Goal: Task Accomplishment & Management: Manage account settings

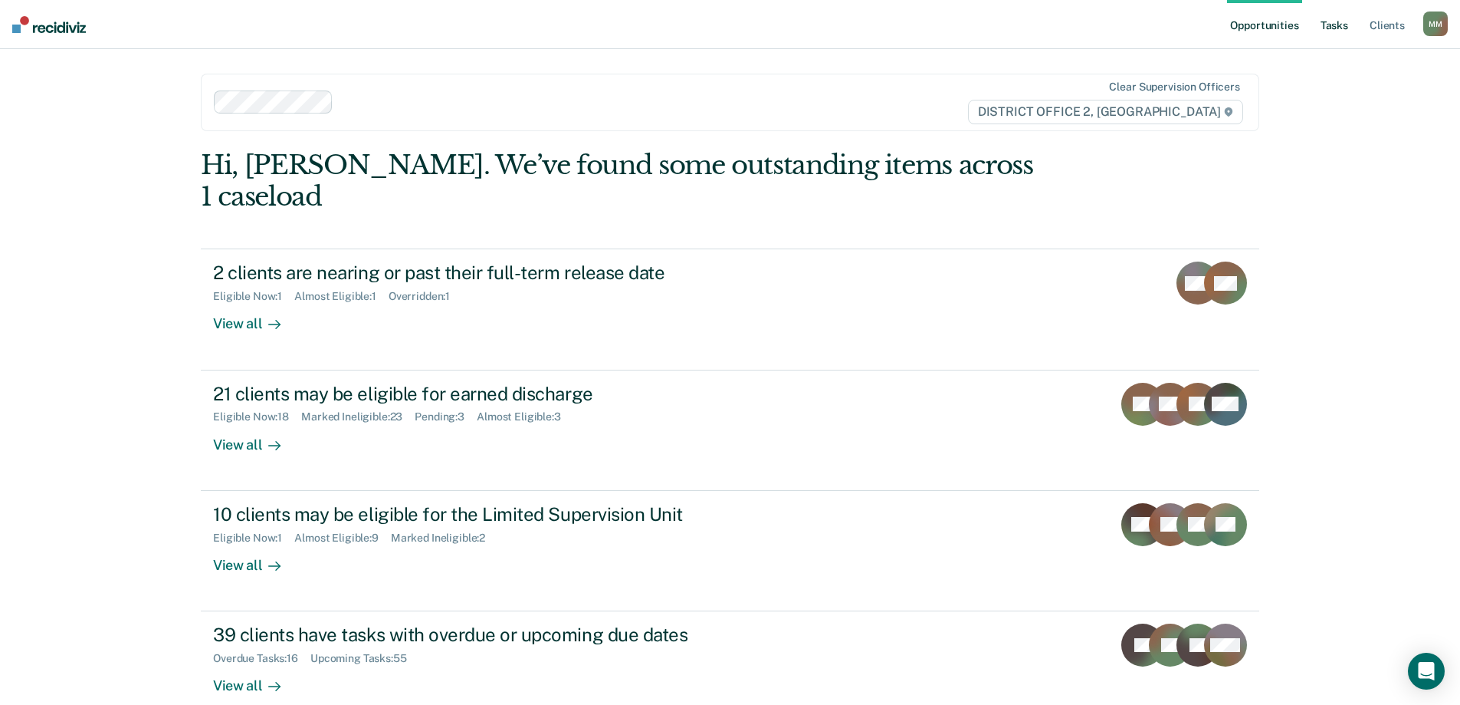
click at [1318, 22] on ul "Opportunities Tasks Client s" at bounding box center [1325, 24] width 196 height 49
click at [1327, 20] on link "Tasks" at bounding box center [1335, 24] width 34 height 49
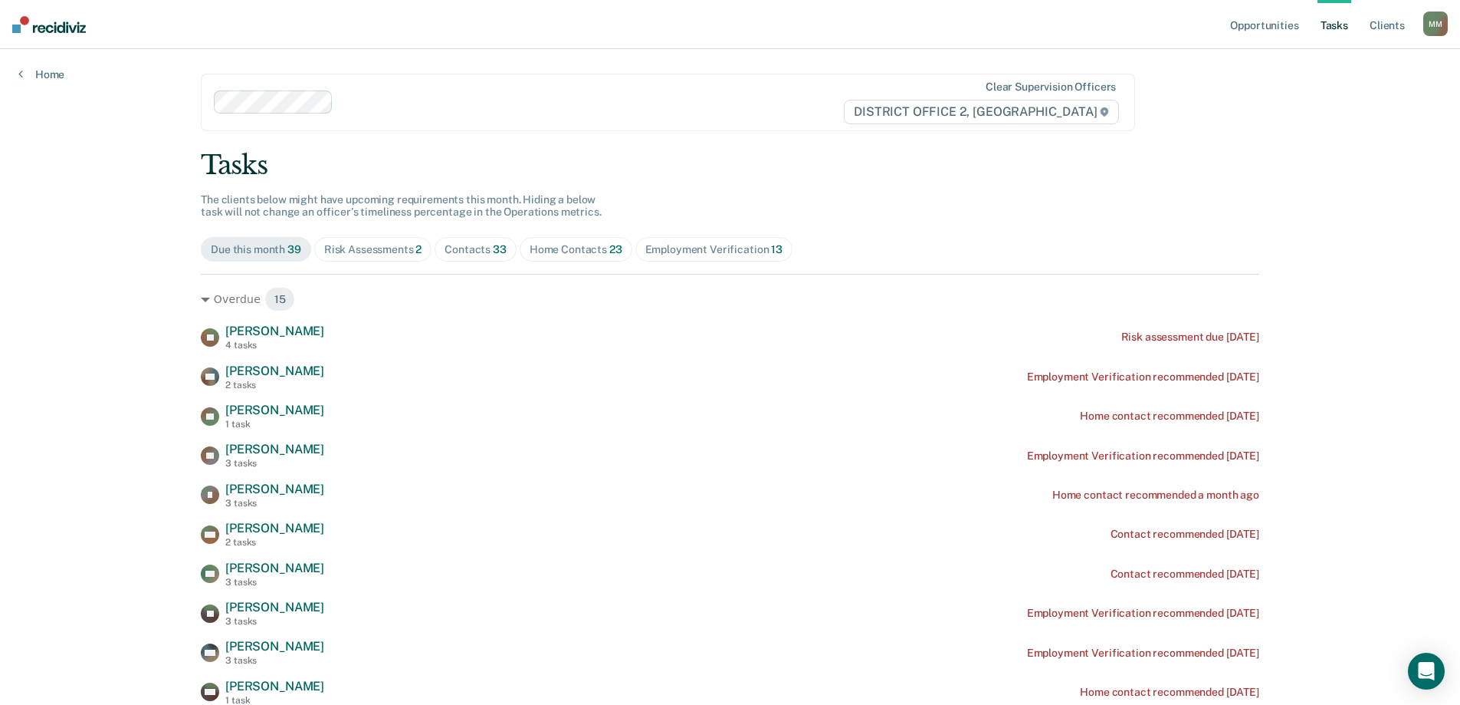
click at [718, 243] on div "Employment Verification 13" at bounding box center [714, 249] width 137 height 13
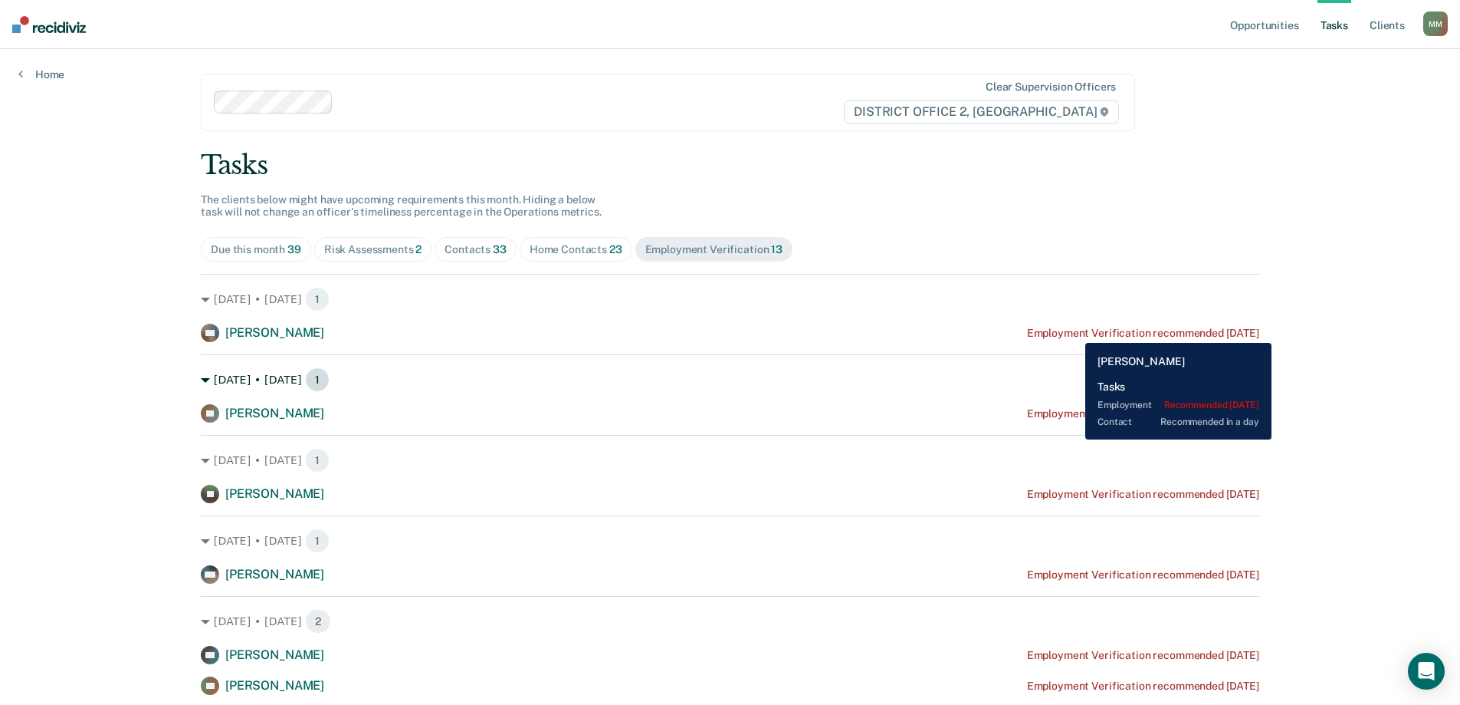
drag, startPoint x: 1074, startPoint y: 331, endPoint x: 1000, endPoint y: 372, distance: 84.7
click at [1000, 372] on div "[DATE] • [DATE] 1" at bounding box center [730, 379] width 1059 height 25
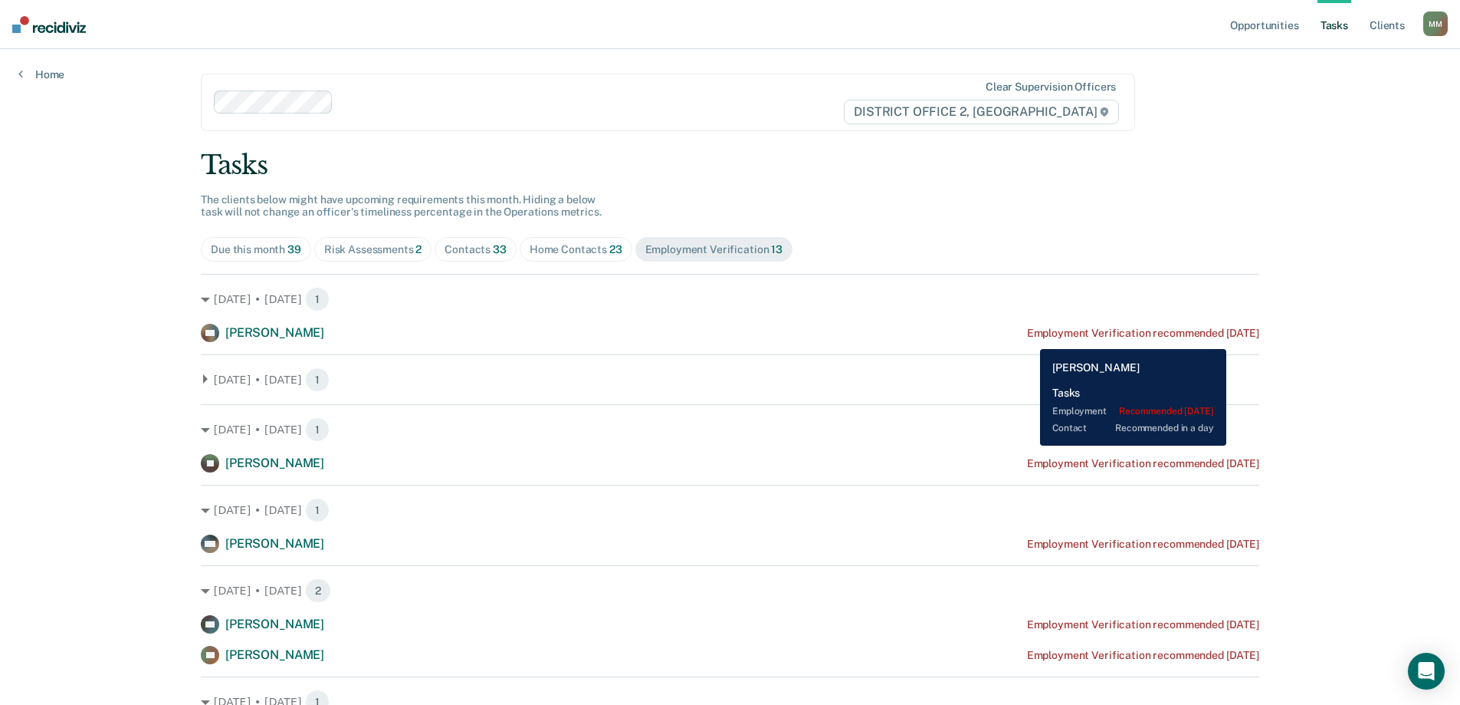
click at [1029, 337] on div "Employment Verification recommended [DATE]" at bounding box center [1143, 333] width 232 height 13
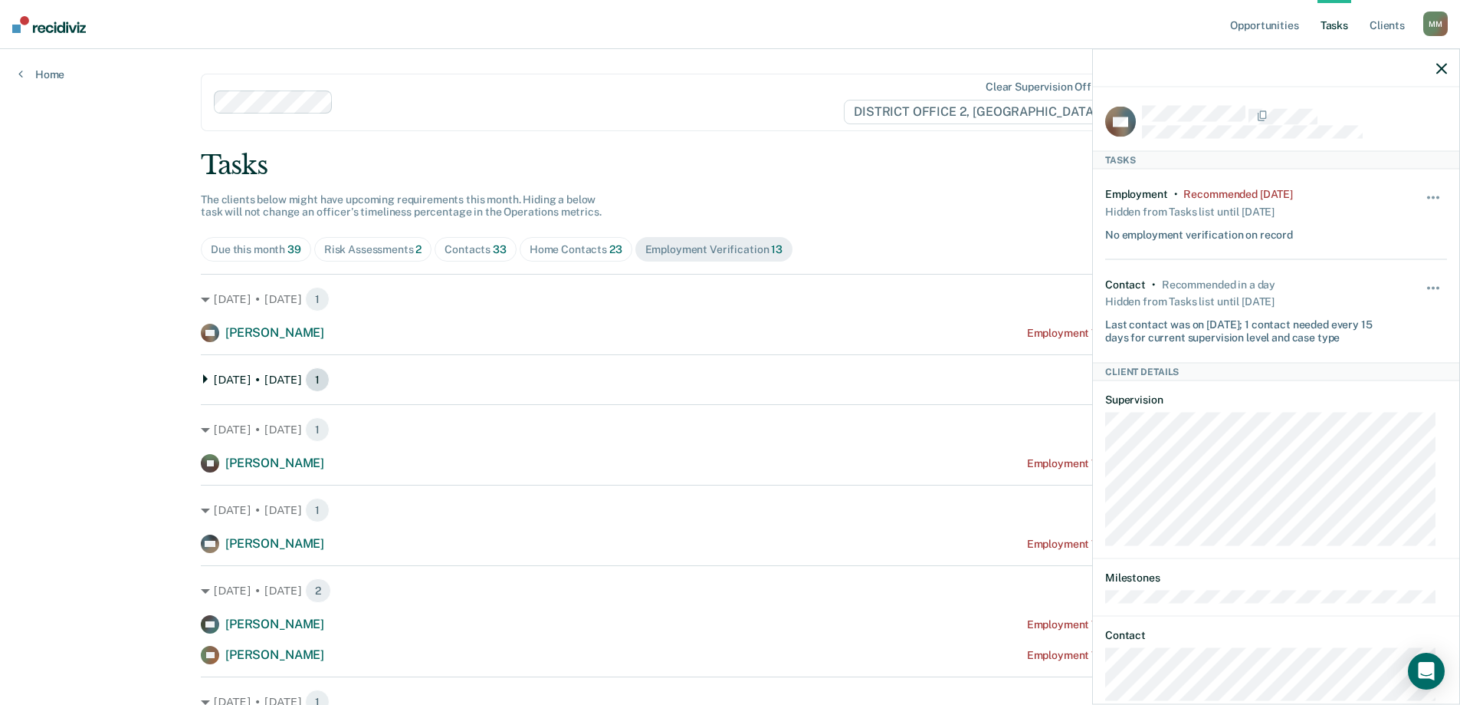
click at [243, 380] on div "[DATE] • [DATE] 1" at bounding box center [730, 379] width 1059 height 25
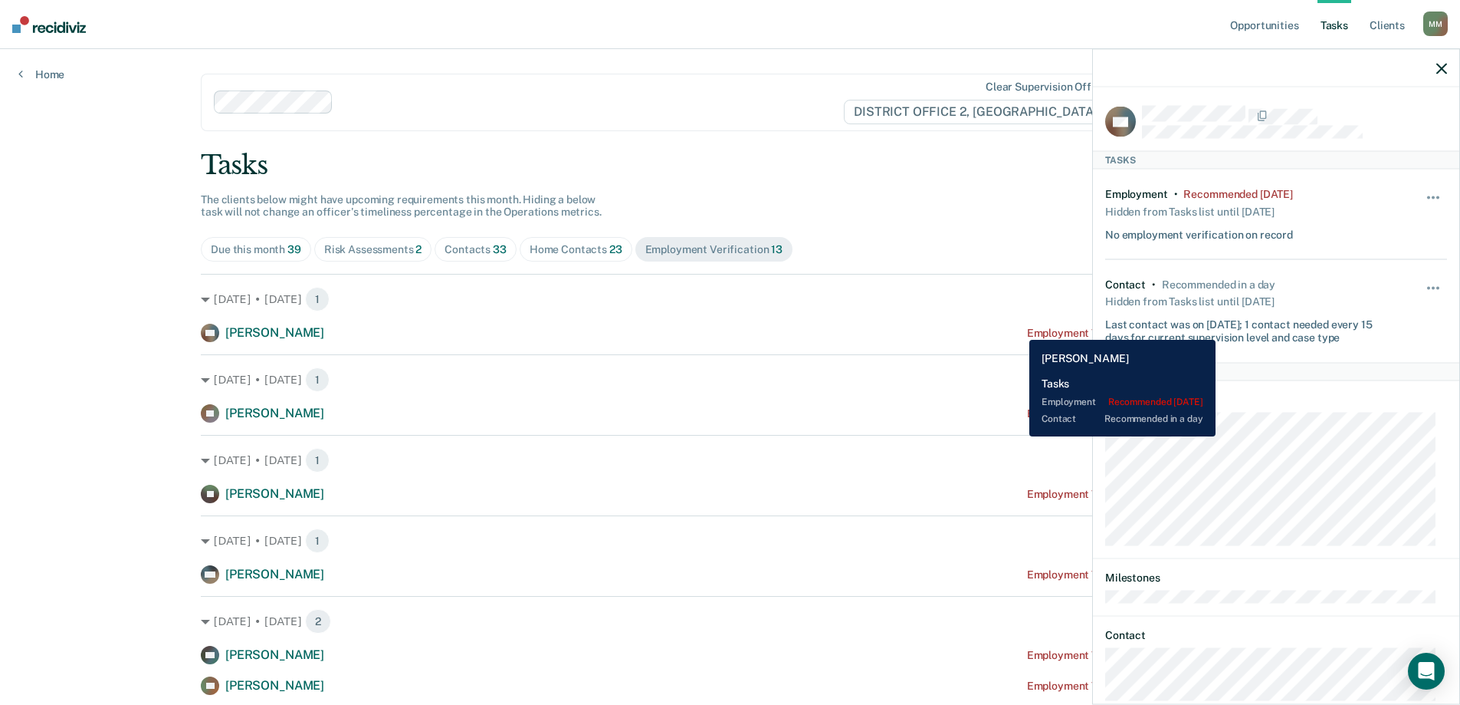
drag, startPoint x: 1018, startPoint y: 328, endPoint x: 860, endPoint y: 340, distance: 158.3
click at [860, 340] on div "CN [PERSON_NAME] Employment Verification recommended [DATE]" at bounding box center [730, 333] width 1059 height 18
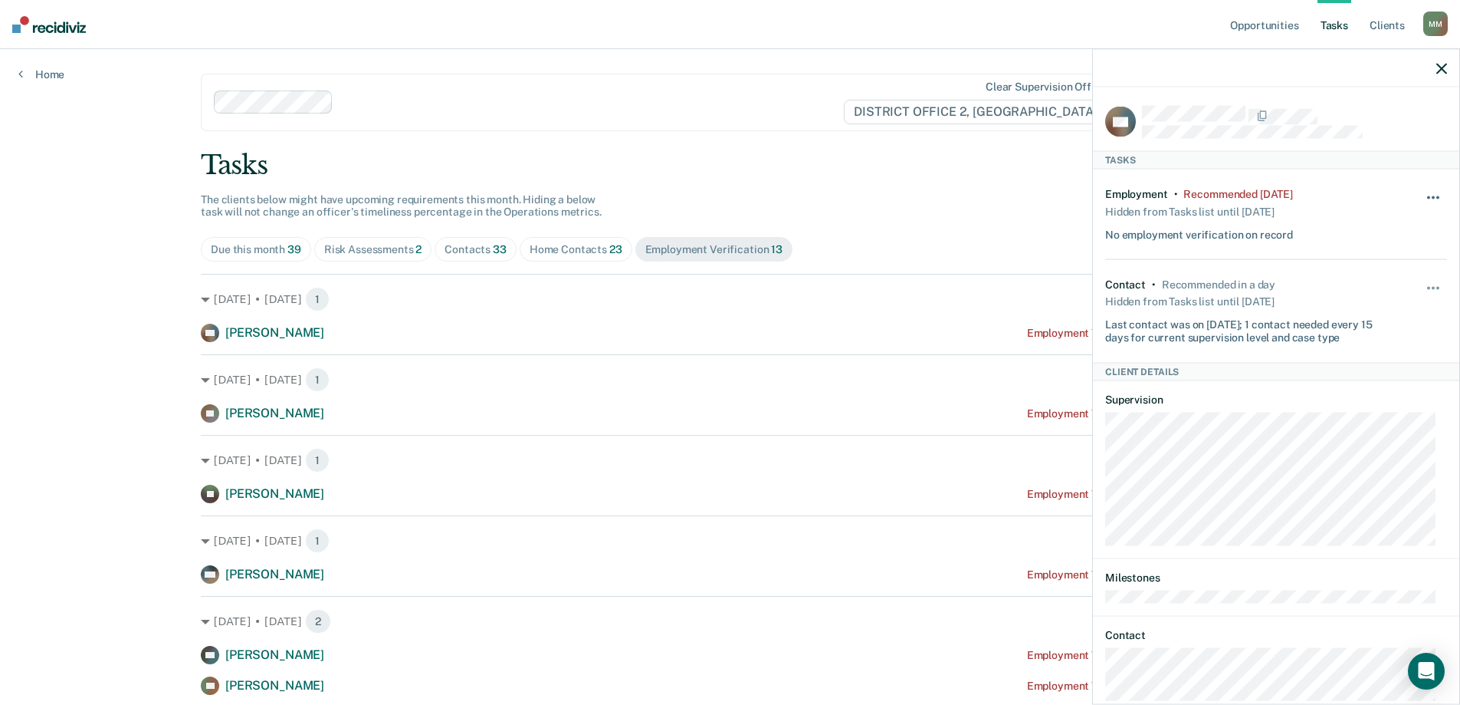
click at [1424, 197] on button "button" at bounding box center [1434, 204] width 26 height 25
click at [1397, 264] on button "7 days" at bounding box center [1392, 270] width 110 height 25
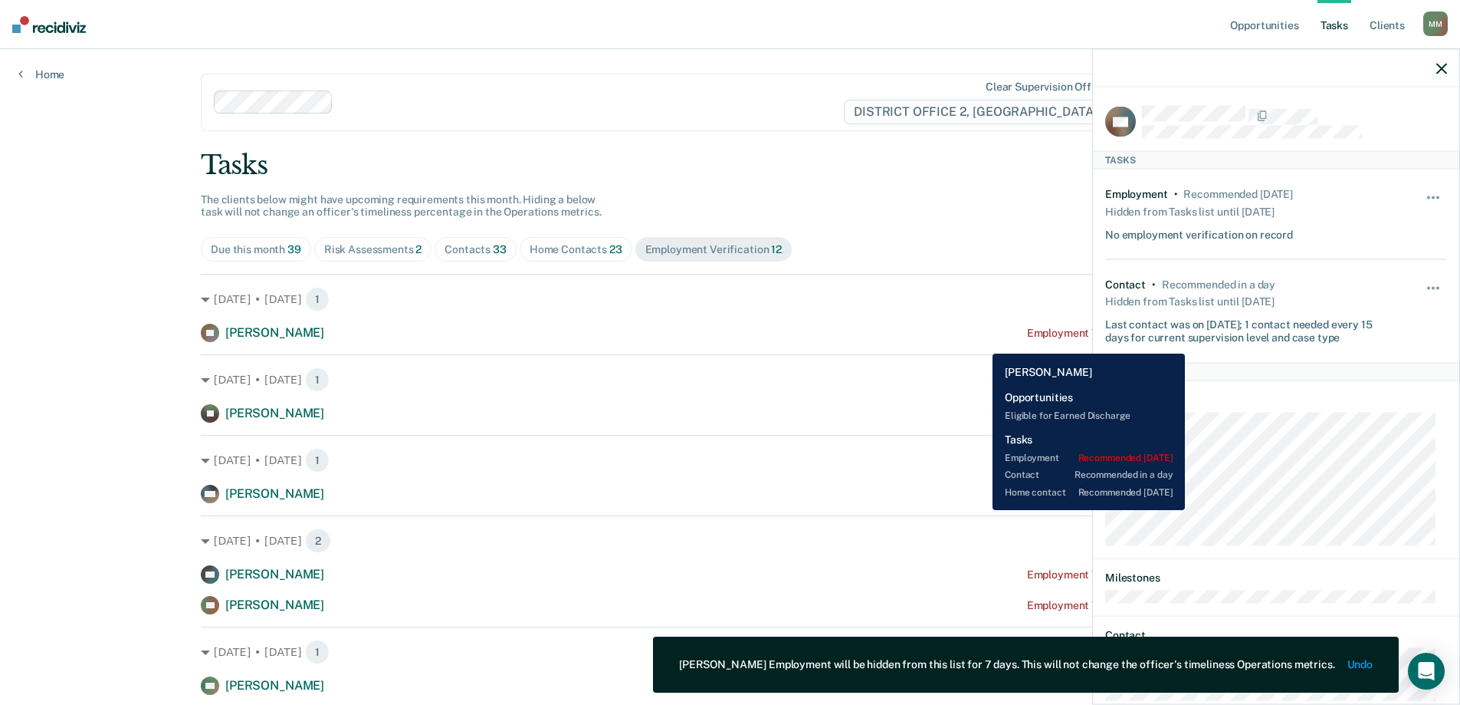
click at [981, 342] on div "XP [PERSON_NAME] Employment Verification recommended [DATE]" at bounding box center [730, 333] width 1059 height 18
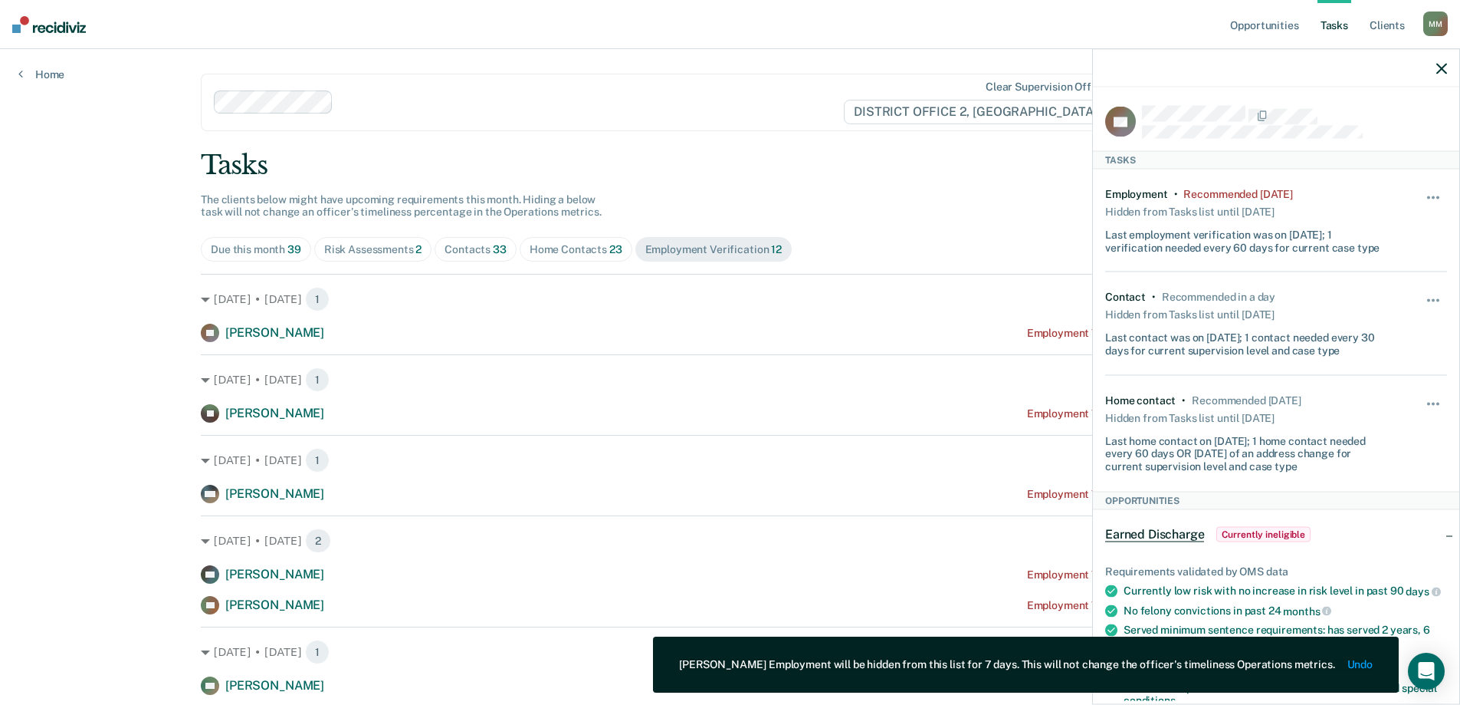
click at [1401, 195] on div "Employment • Recommended [DATE] Hidden from Tasks list until [DATE] Last employ…" at bounding box center [1276, 220] width 342 height 103
click at [1421, 195] on button "button" at bounding box center [1434, 204] width 26 height 25
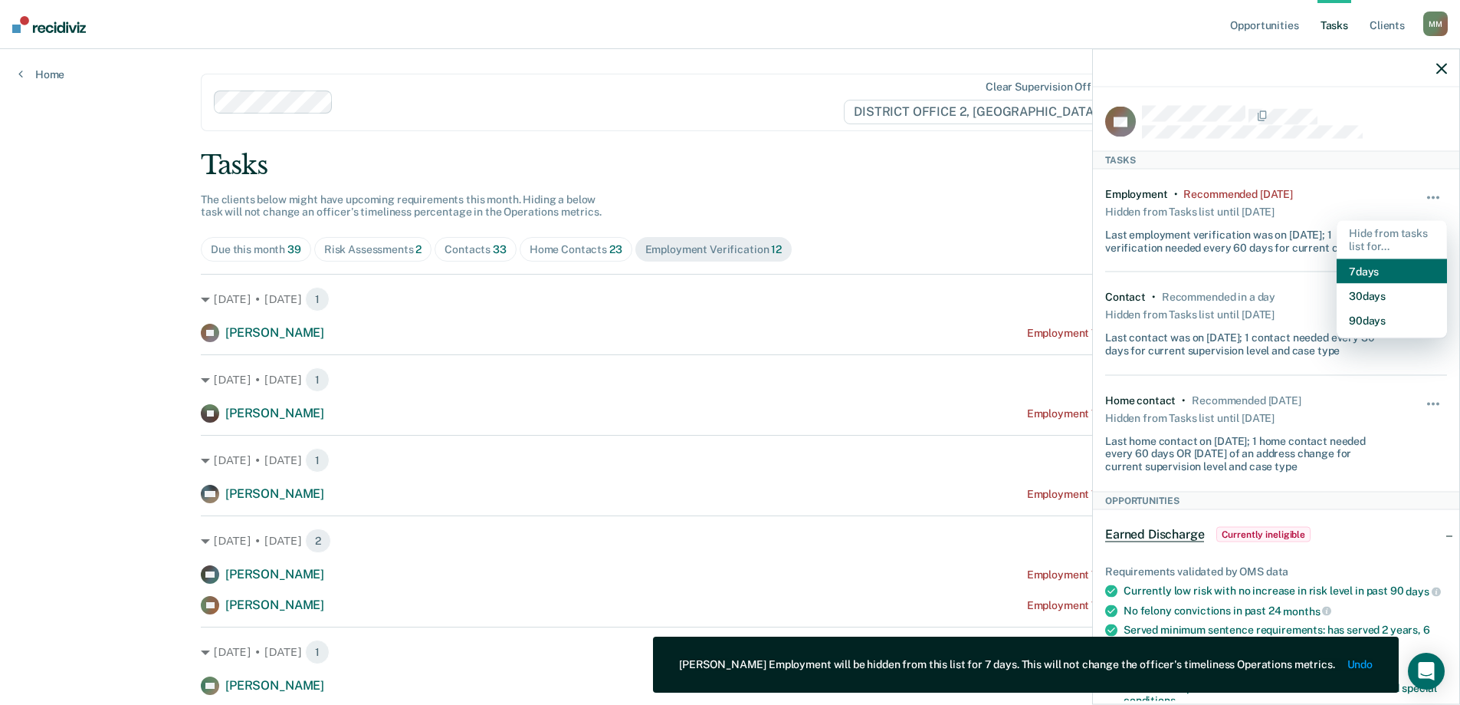
click at [1386, 262] on button "7 days" at bounding box center [1392, 270] width 110 height 25
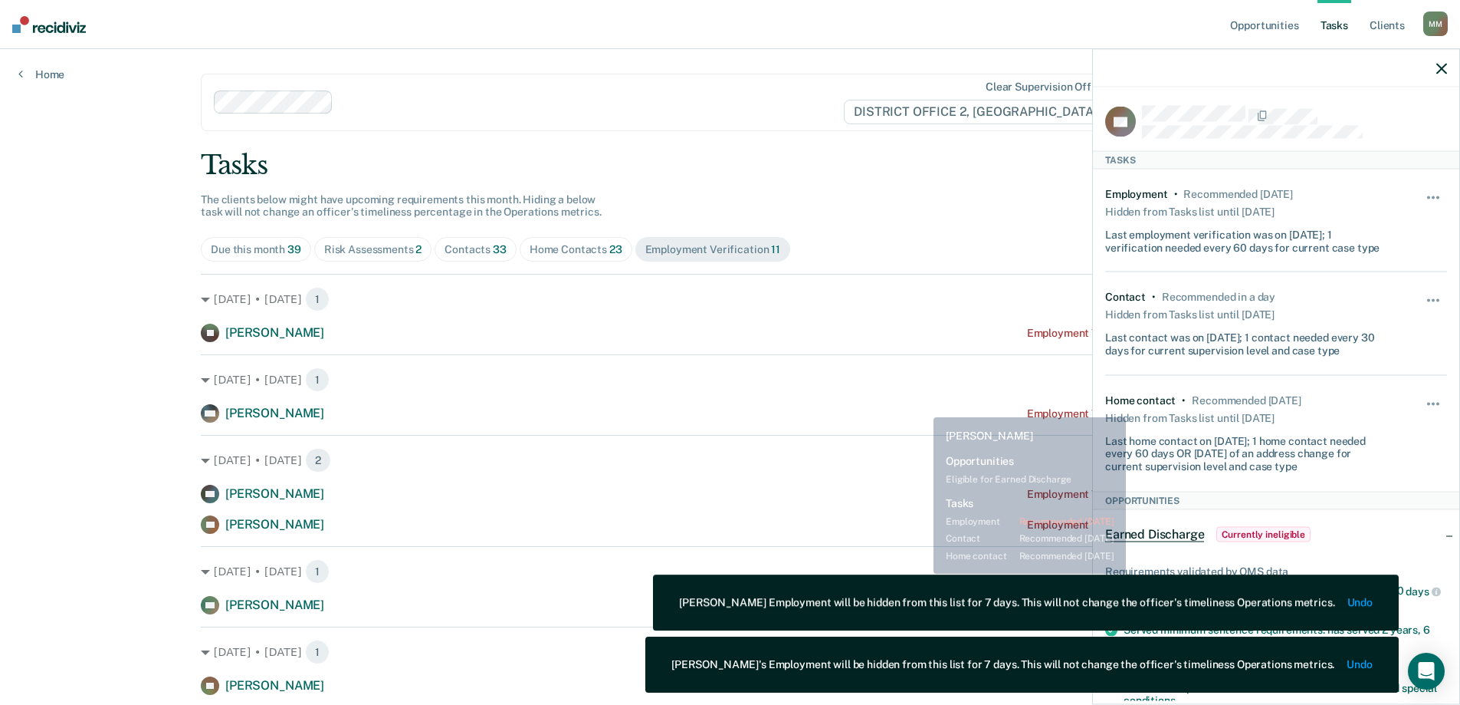
click at [892, 416] on div "MH [PERSON_NAME] Employment Verification recommended [DATE]" at bounding box center [730, 413] width 1059 height 18
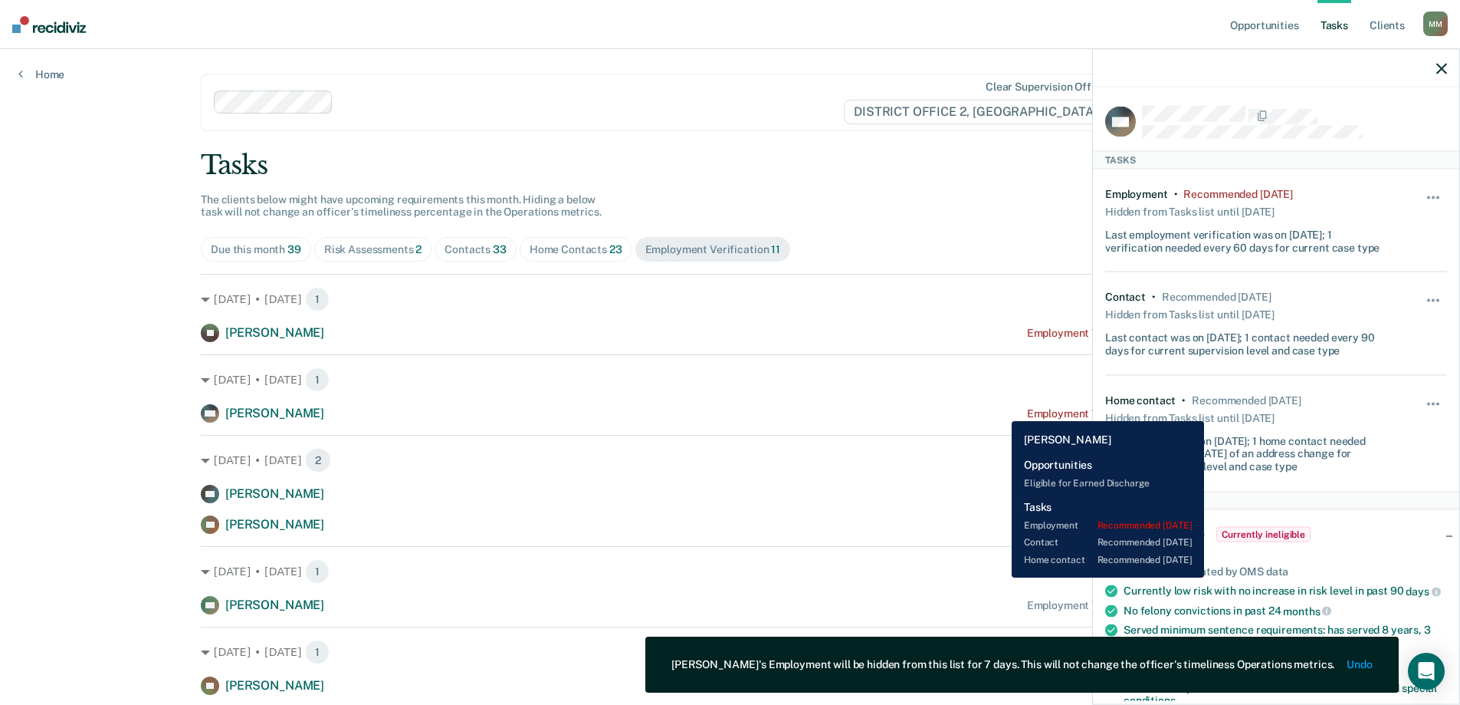
click at [1027, 409] on div "Employment Verification recommended [DATE]" at bounding box center [1143, 413] width 232 height 13
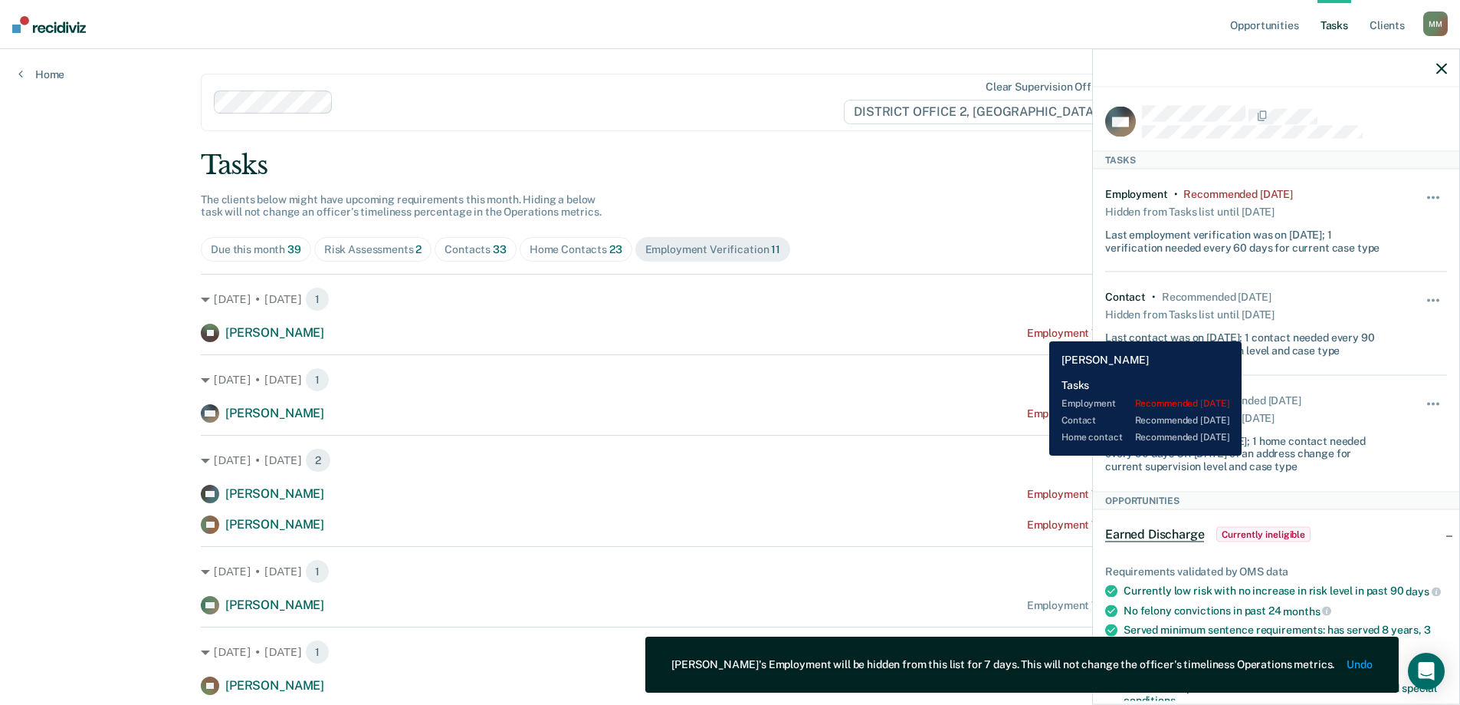
click at [1038, 330] on div "Employment Verification recommended [DATE]" at bounding box center [1143, 333] width 232 height 13
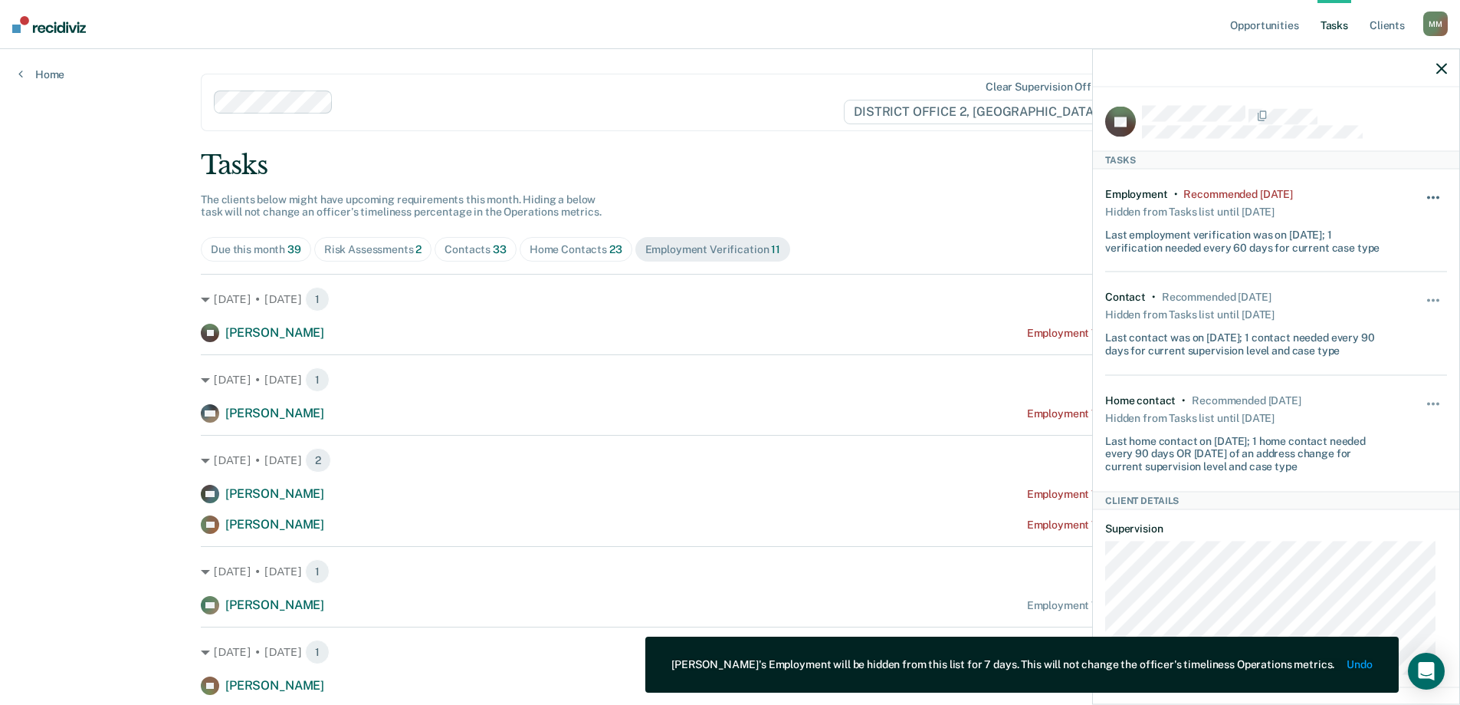
click at [1421, 196] on button "button" at bounding box center [1434, 204] width 26 height 25
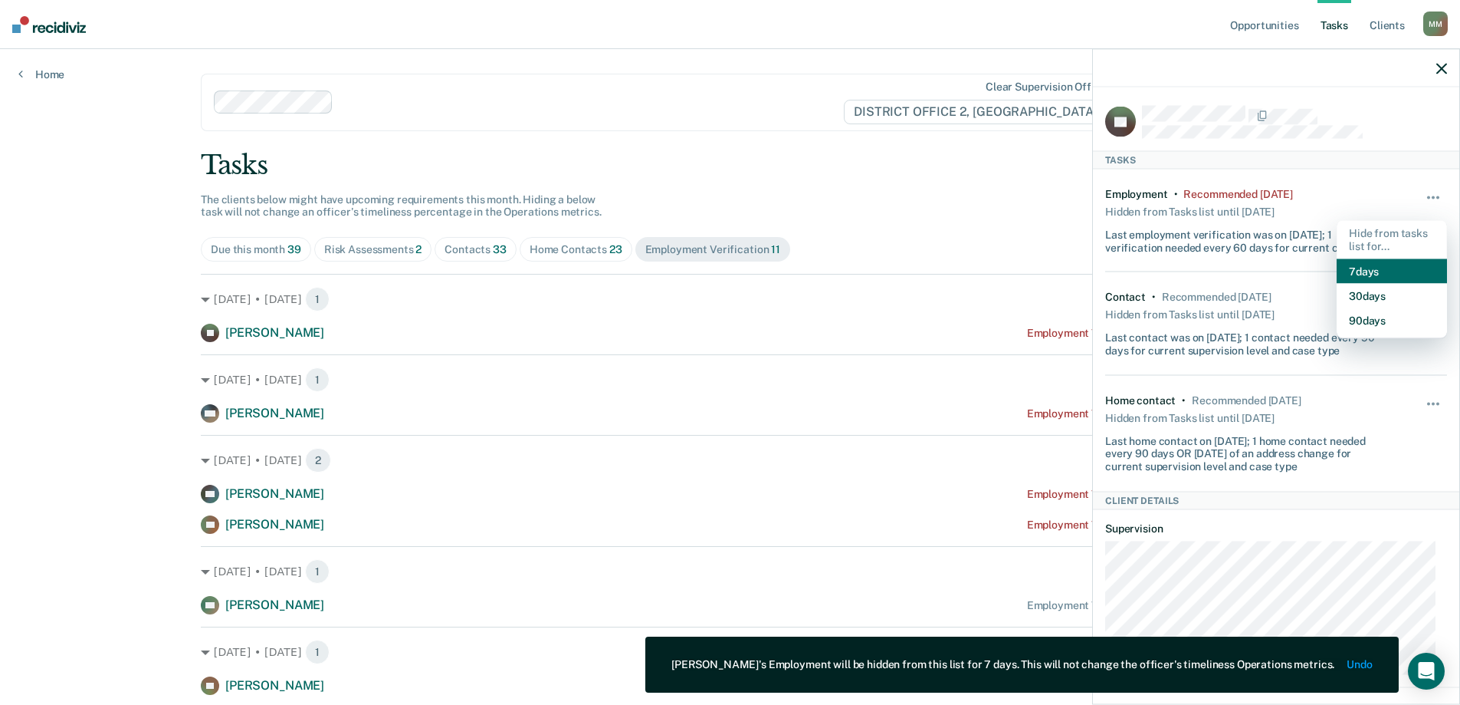
click at [1395, 265] on button "7 days" at bounding box center [1392, 270] width 110 height 25
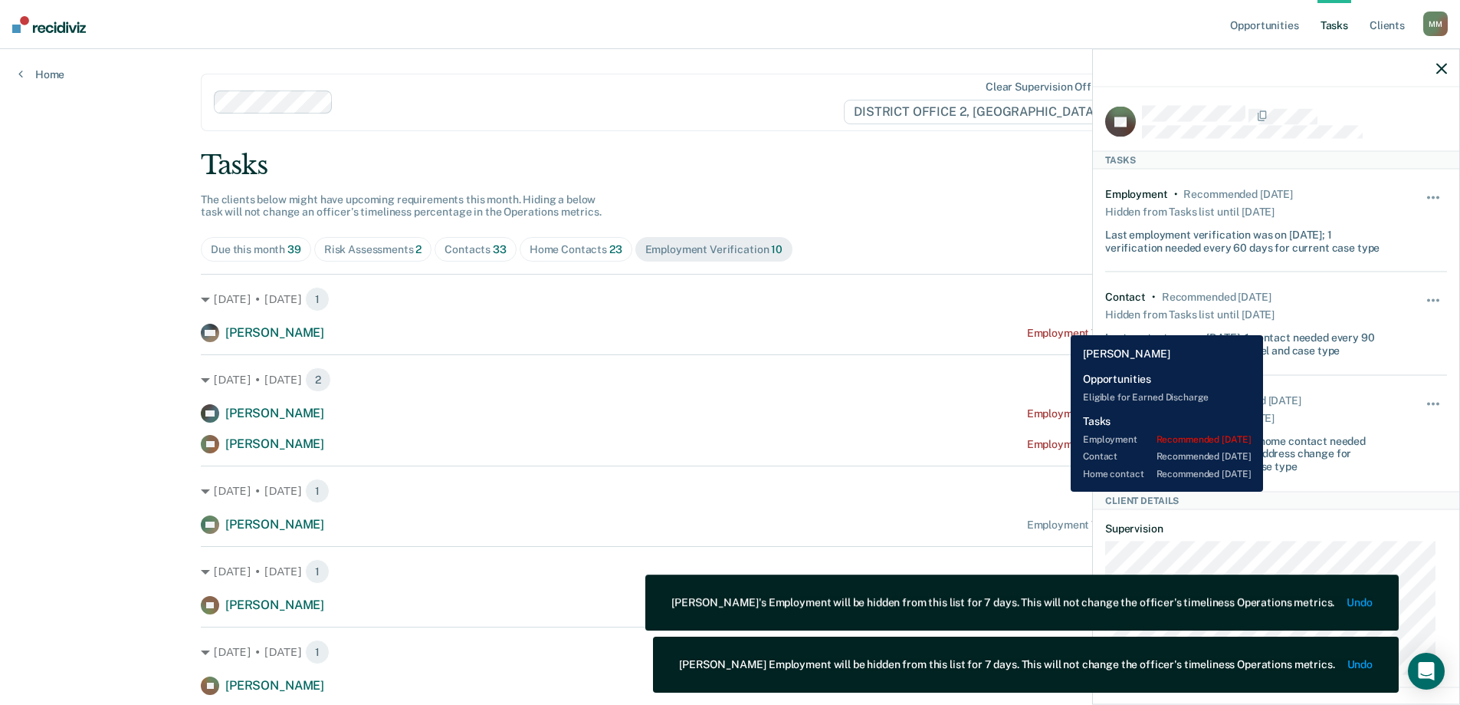
click at [1059, 324] on div "MH [PERSON_NAME] Employment Verification recommended [DATE]" at bounding box center [730, 333] width 1059 height 18
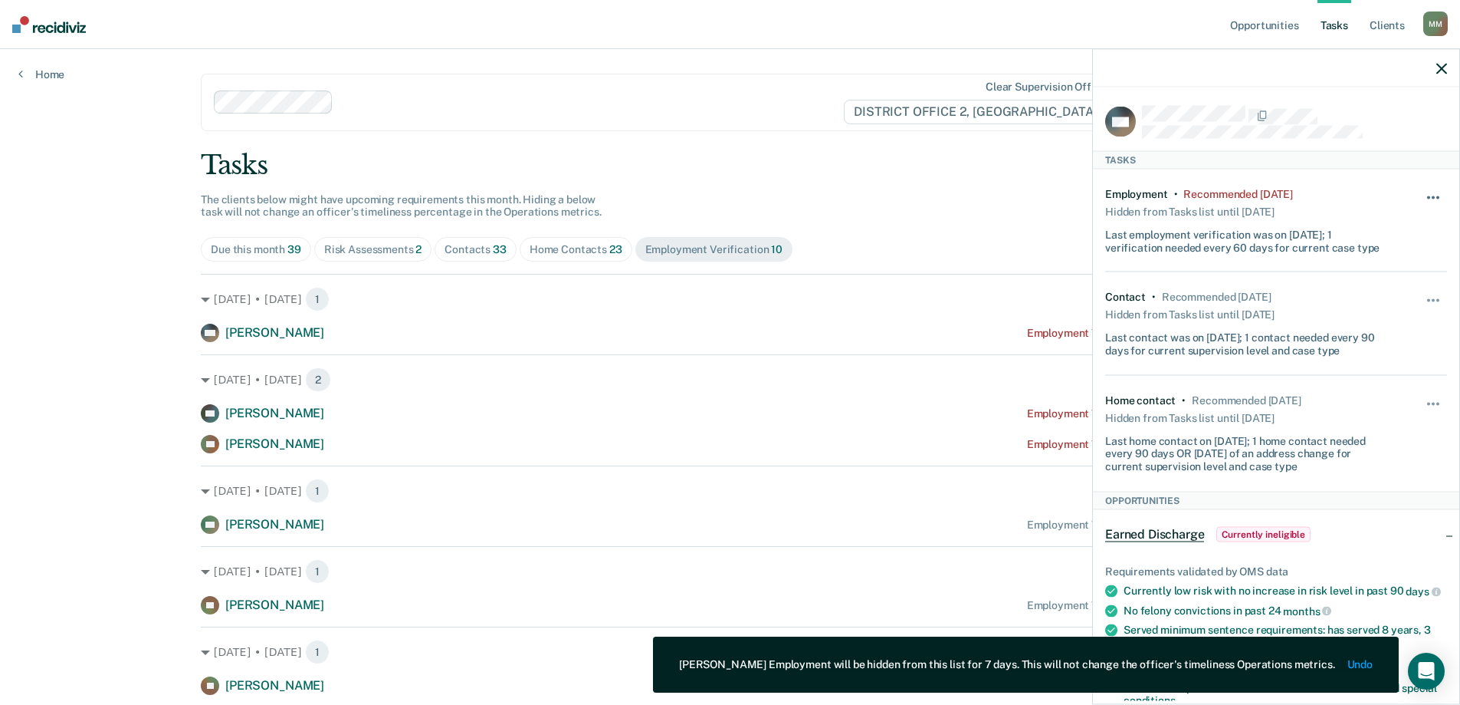
click at [1424, 195] on button "button" at bounding box center [1434, 204] width 26 height 25
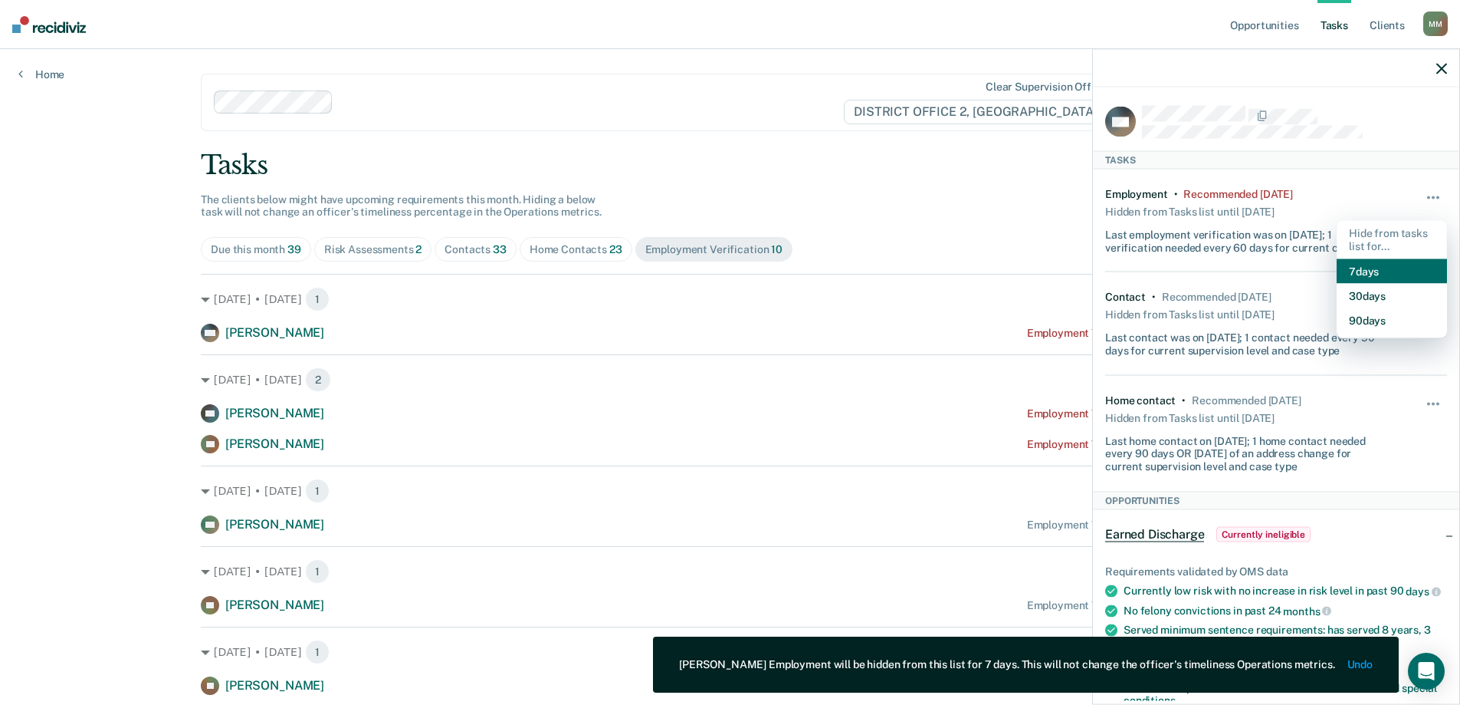
click at [1388, 271] on button "7 days" at bounding box center [1392, 270] width 110 height 25
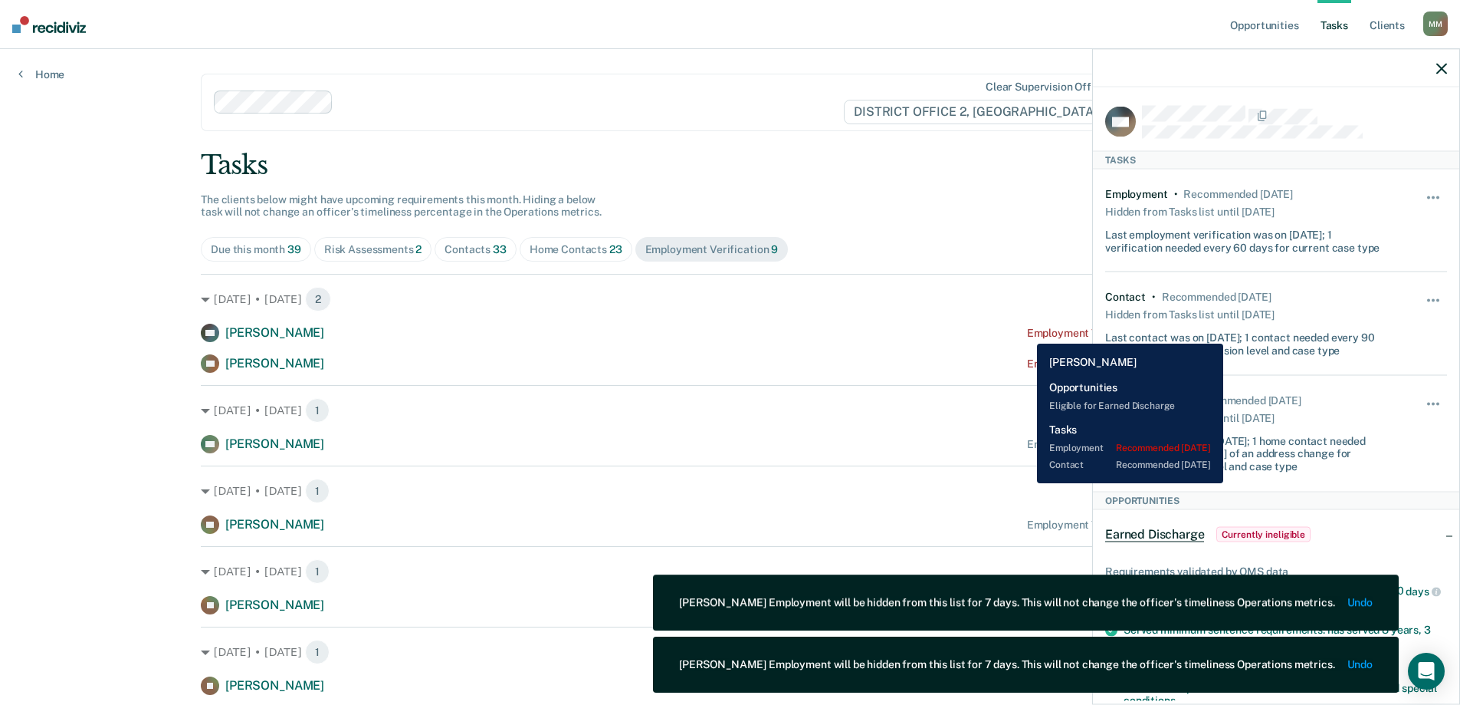
click at [1027, 332] on div "Employment Verification recommended [DATE]" at bounding box center [1143, 333] width 232 height 13
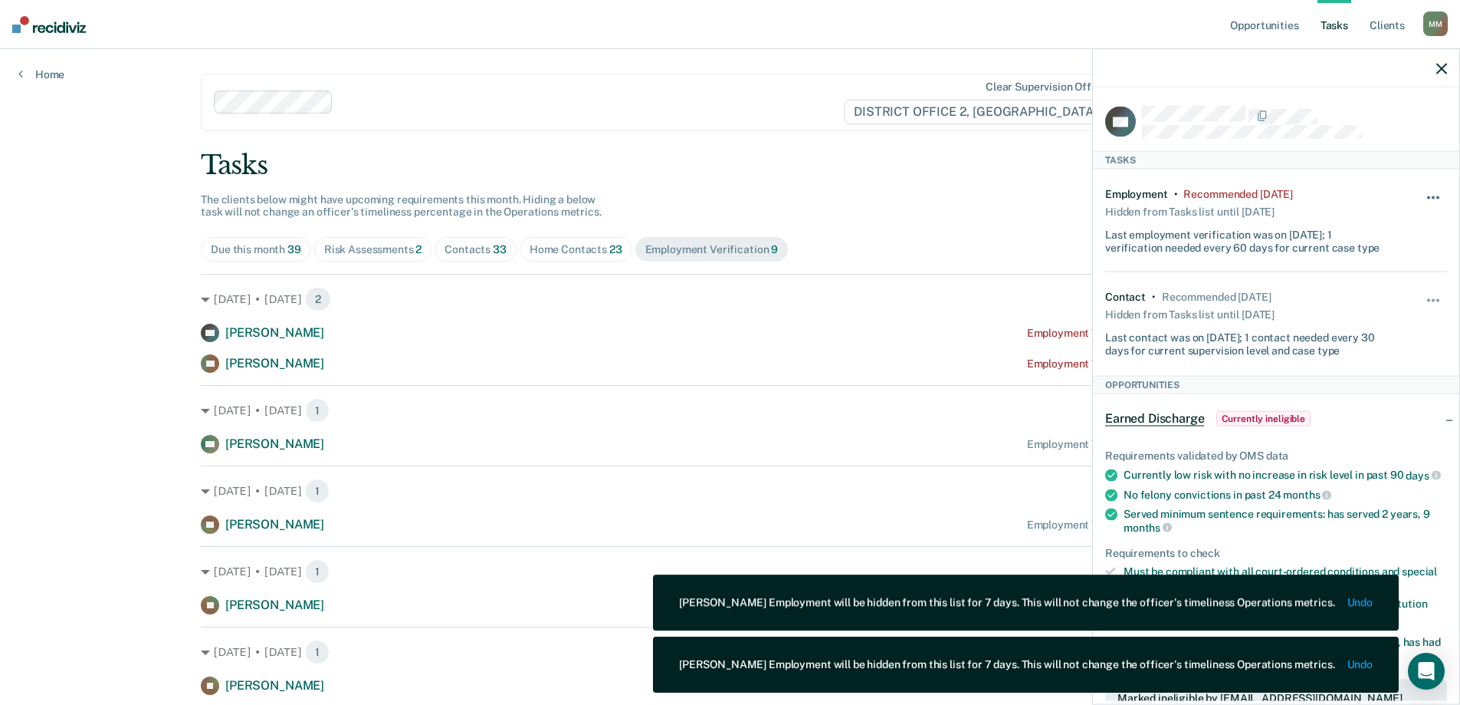
click at [1421, 202] on button "button" at bounding box center [1434, 204] width 26 height 25
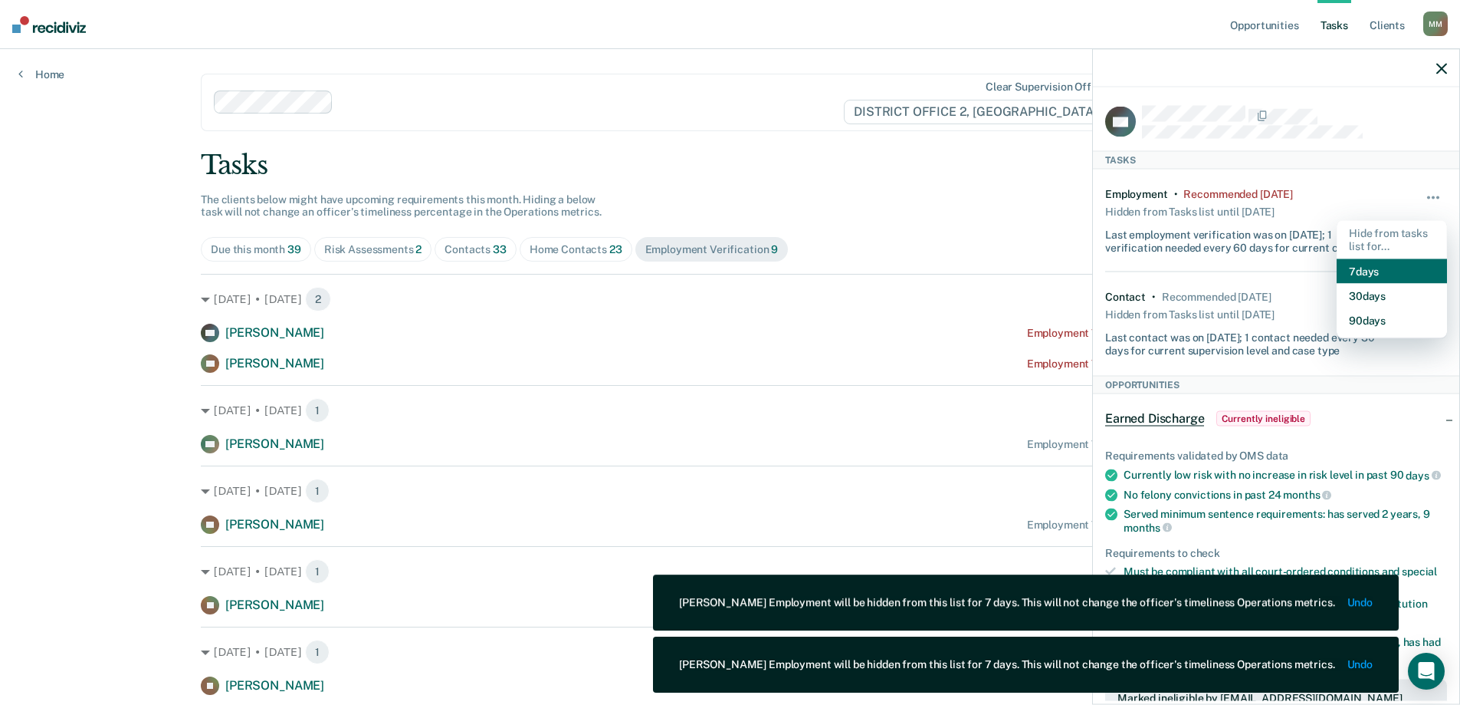
click at [1358, 267] on button "7 days" at bounding box center [1392, 270] width 110 height 25
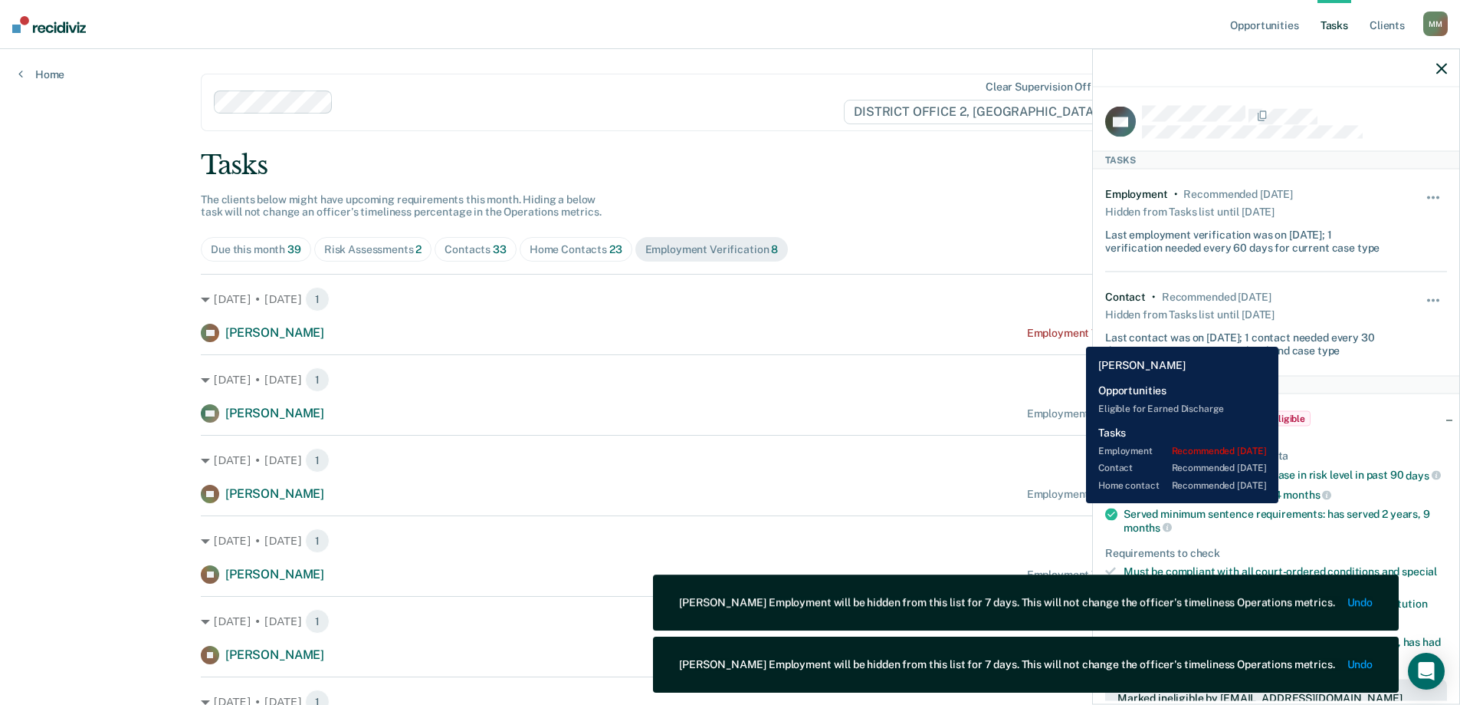
click at [1074, 336] on div "Employment Verification recommended [DATE]" at bounding box center [1143, 333] width 232 height 13
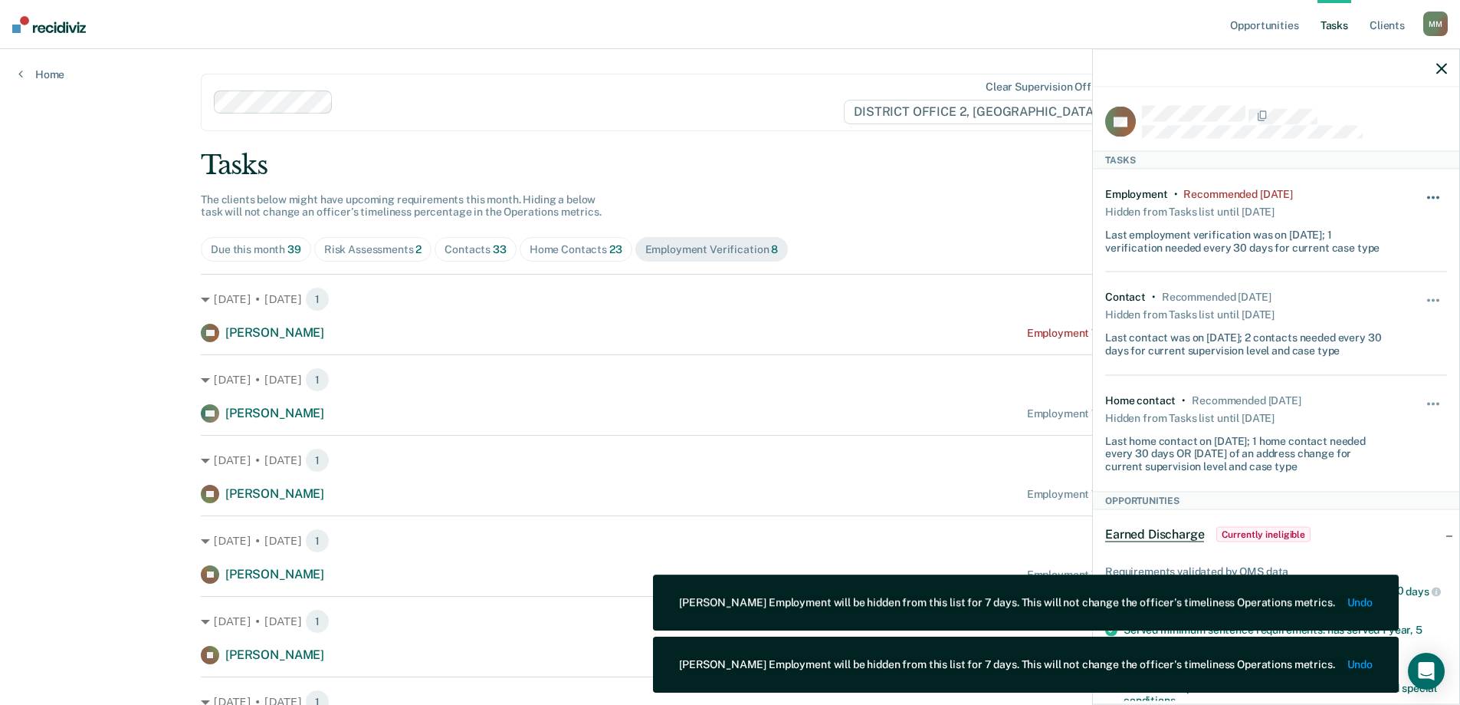
click at [1421, 199] on button "button" at bounding box center [1434, 204] width 26 height 25
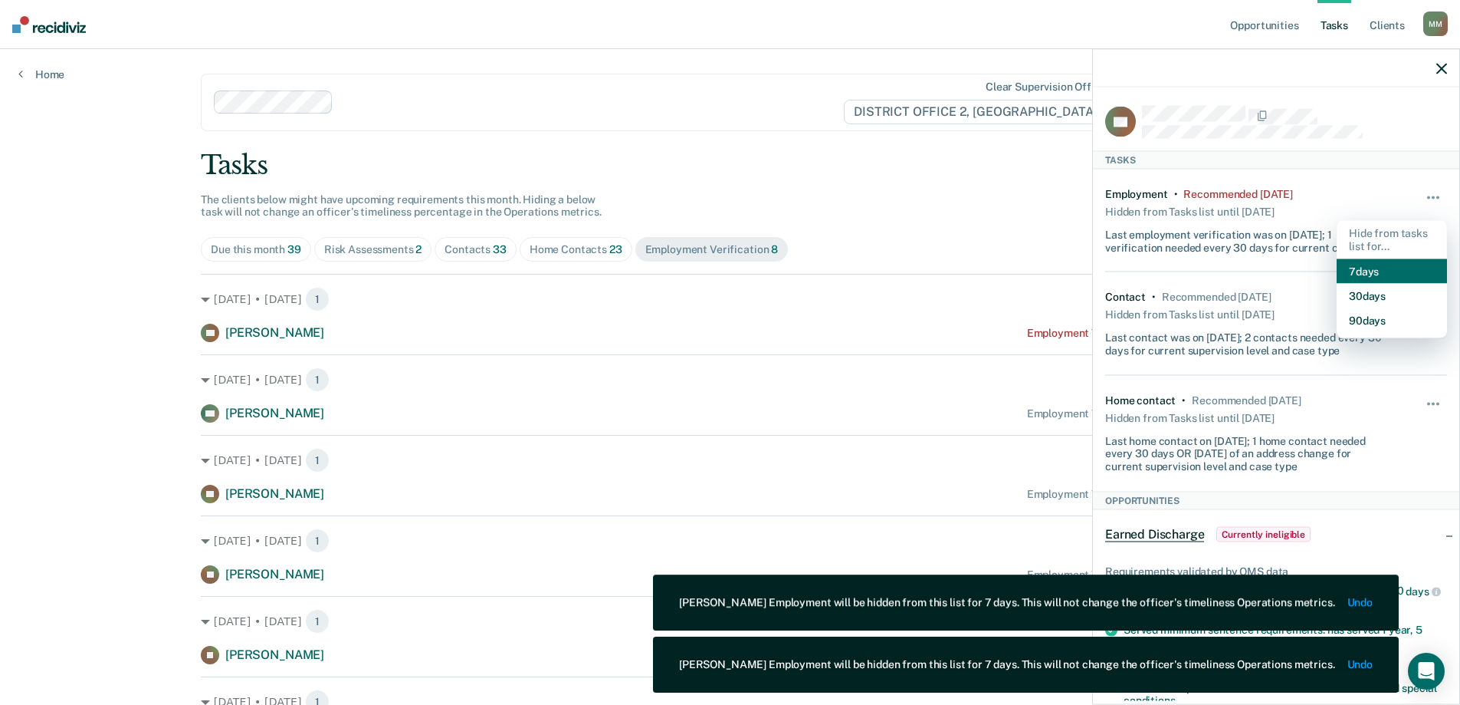
click at [1379, 277] on button "7 days" at bounding box center [1392, 270] width 110 height 25
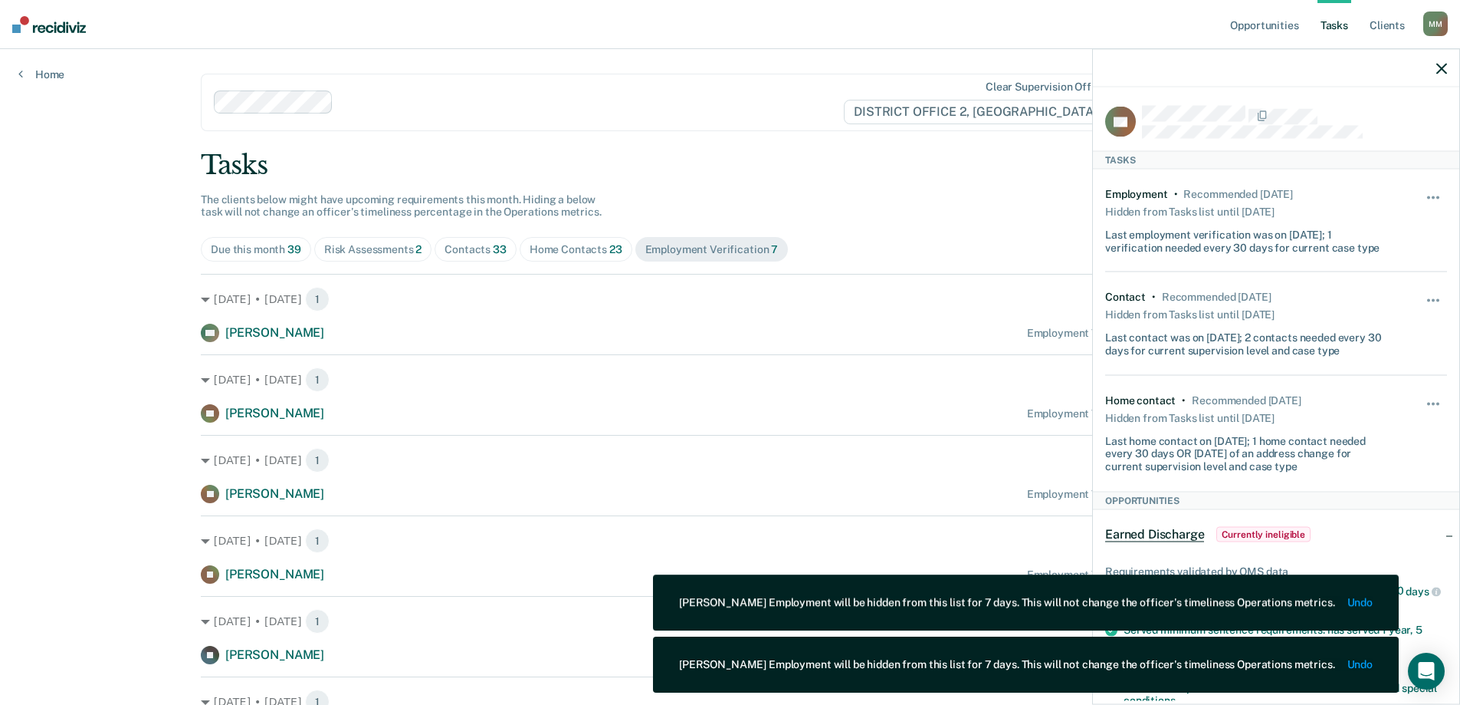
click at [958, 365] on div "[DATE] • [DATE] 1 KT [PERSON_NAME] Employment Verification recommended [DATE]" at bounding box center [730, 388] width 1059 height 68
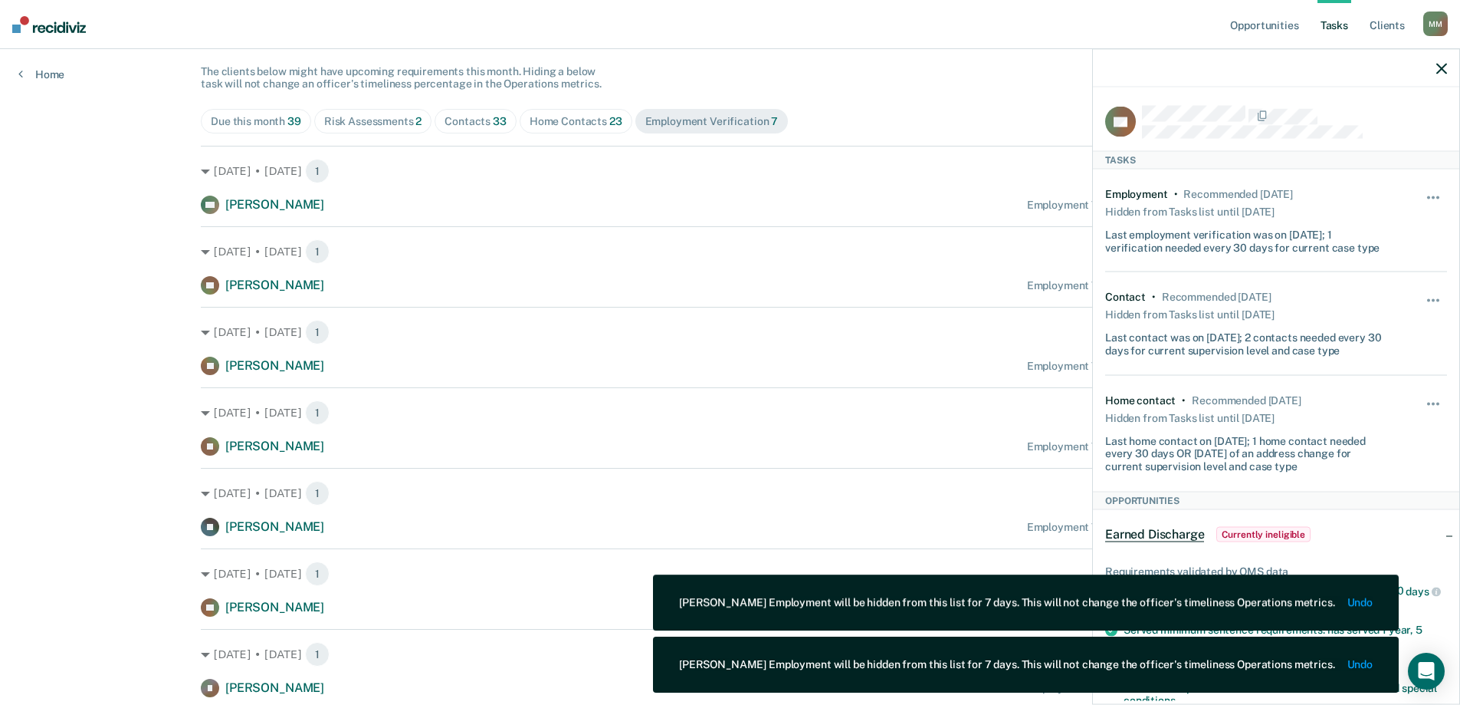
scroll to position [153, 0]
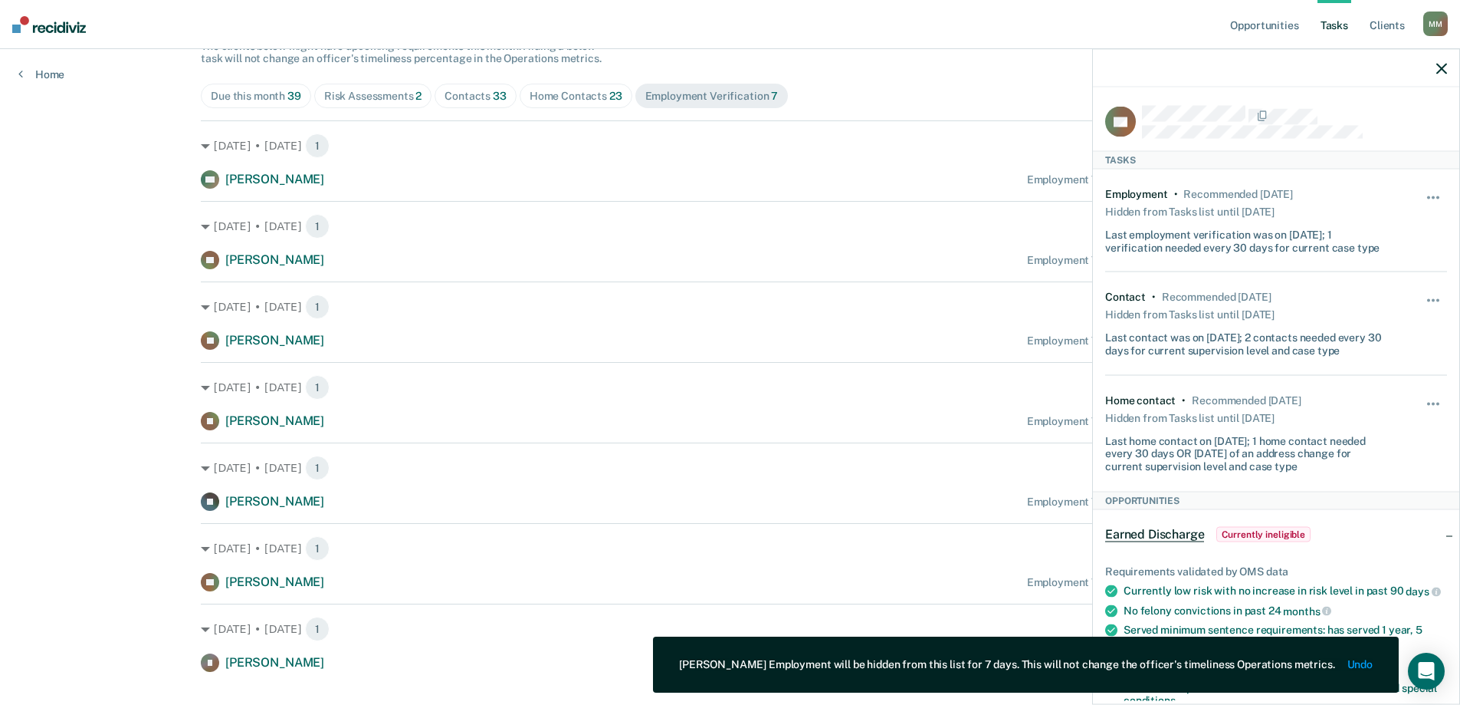
click at [477, 99] on div "Contacts 33" at bounding box center [476, 96] width 62 height 13
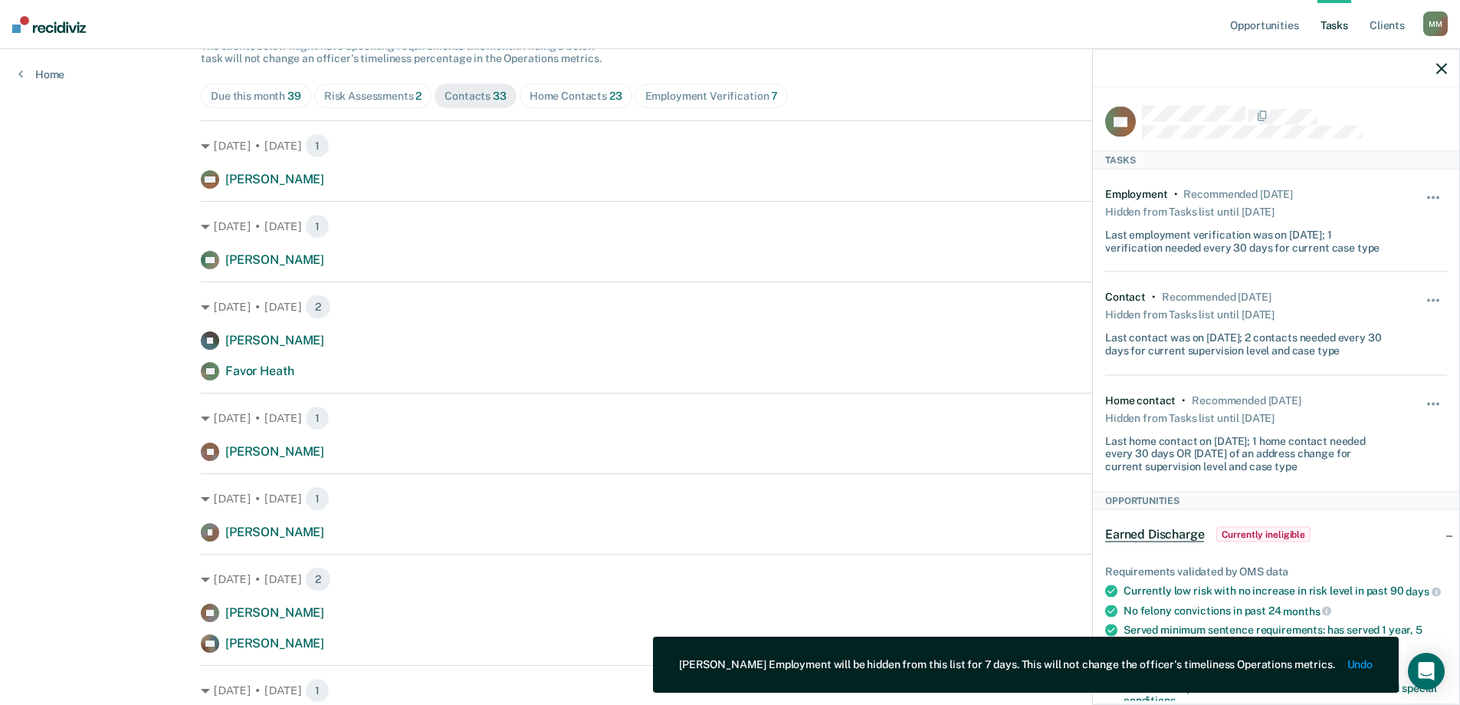
click at [579, 100] on div "Home Contacts 23" at bounding box center [576, 96] width 93 height 13
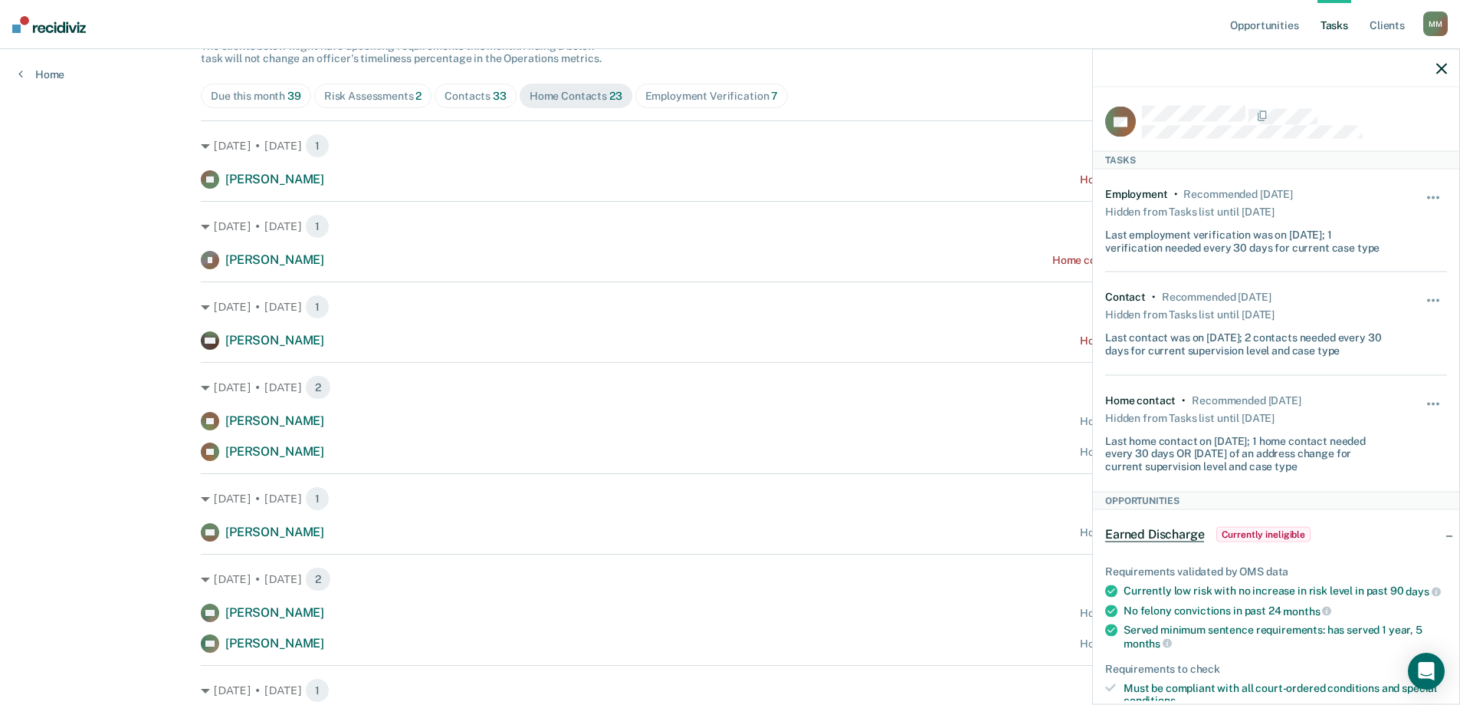
click at [1444, 77] on div at bounding box center [1276, 68] width 366 height 38
click at [1445, 66] on icon "button" at bounding box center [1442, 68] width 11 height 11
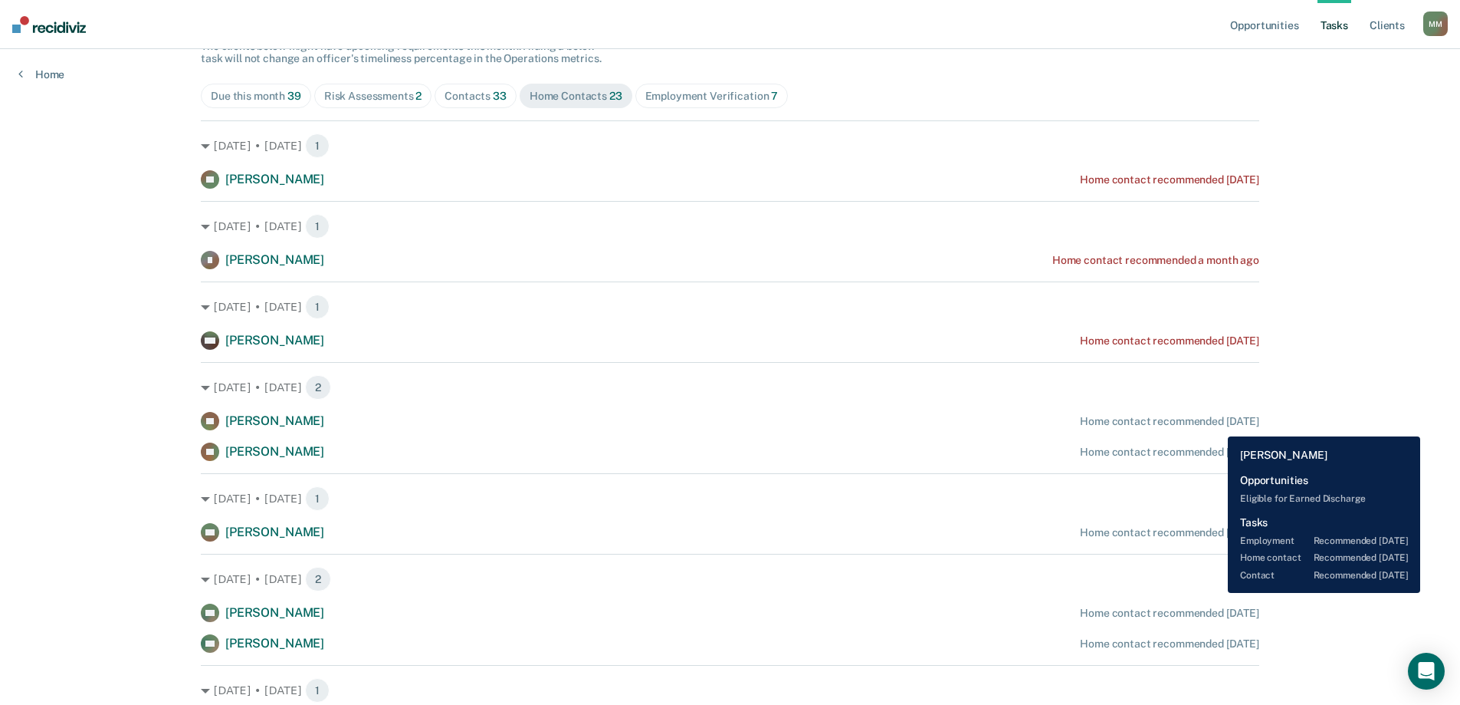
click at [1217, 425] on div "Home contact recommended [DATE]" at bounding box center [1169, 421] width 179 height 13
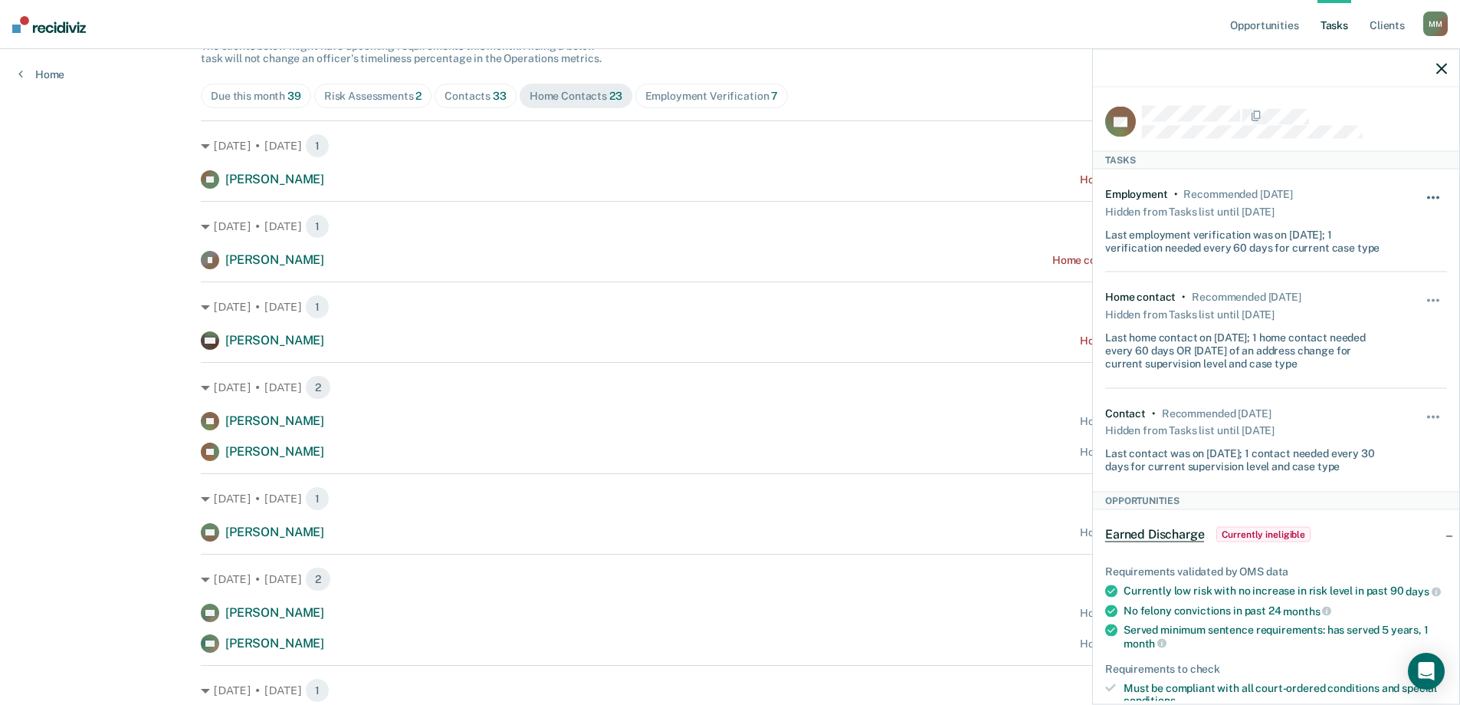
click at [1432, 201] on button "button" at bounding box center [1434, 204] width 26 height 25
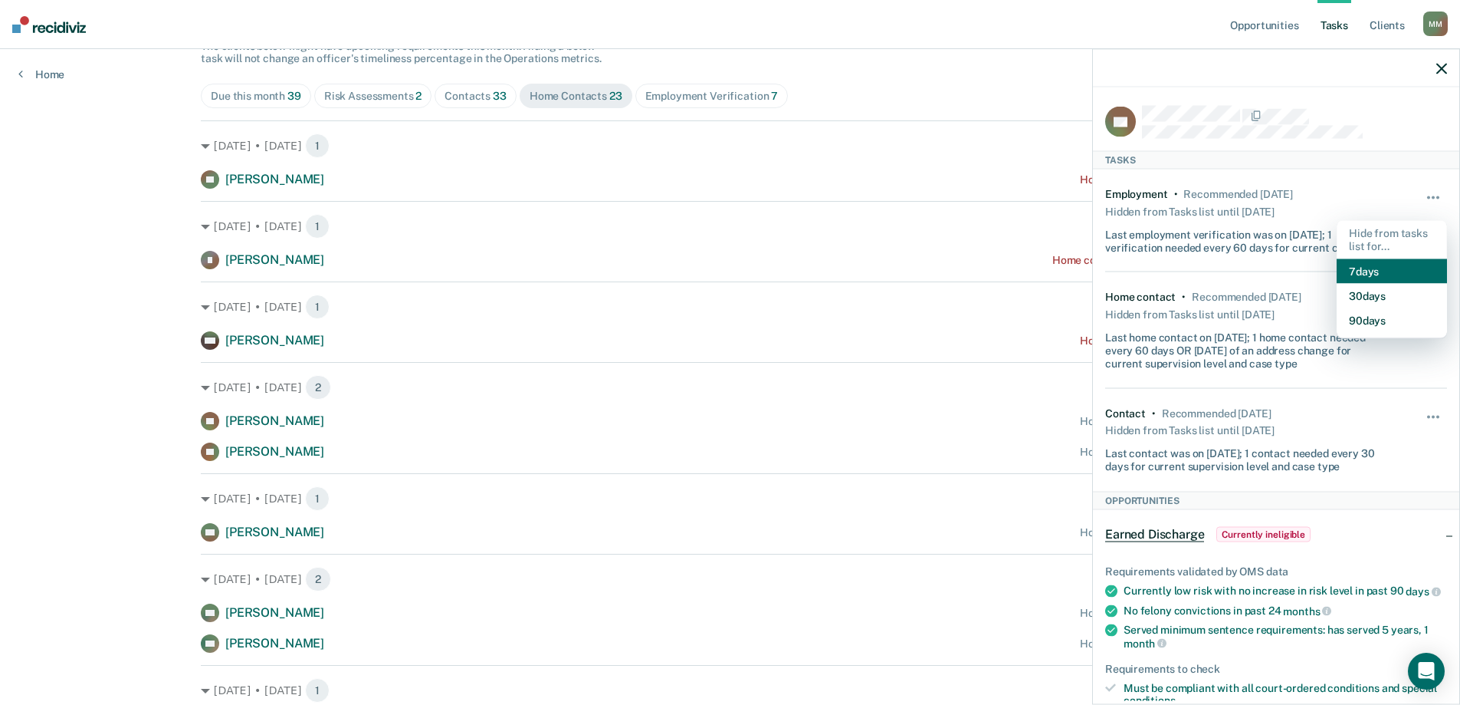
click at [1386, 263] on button "7 days" at bounding box center [1392, 270] width 110 height 25
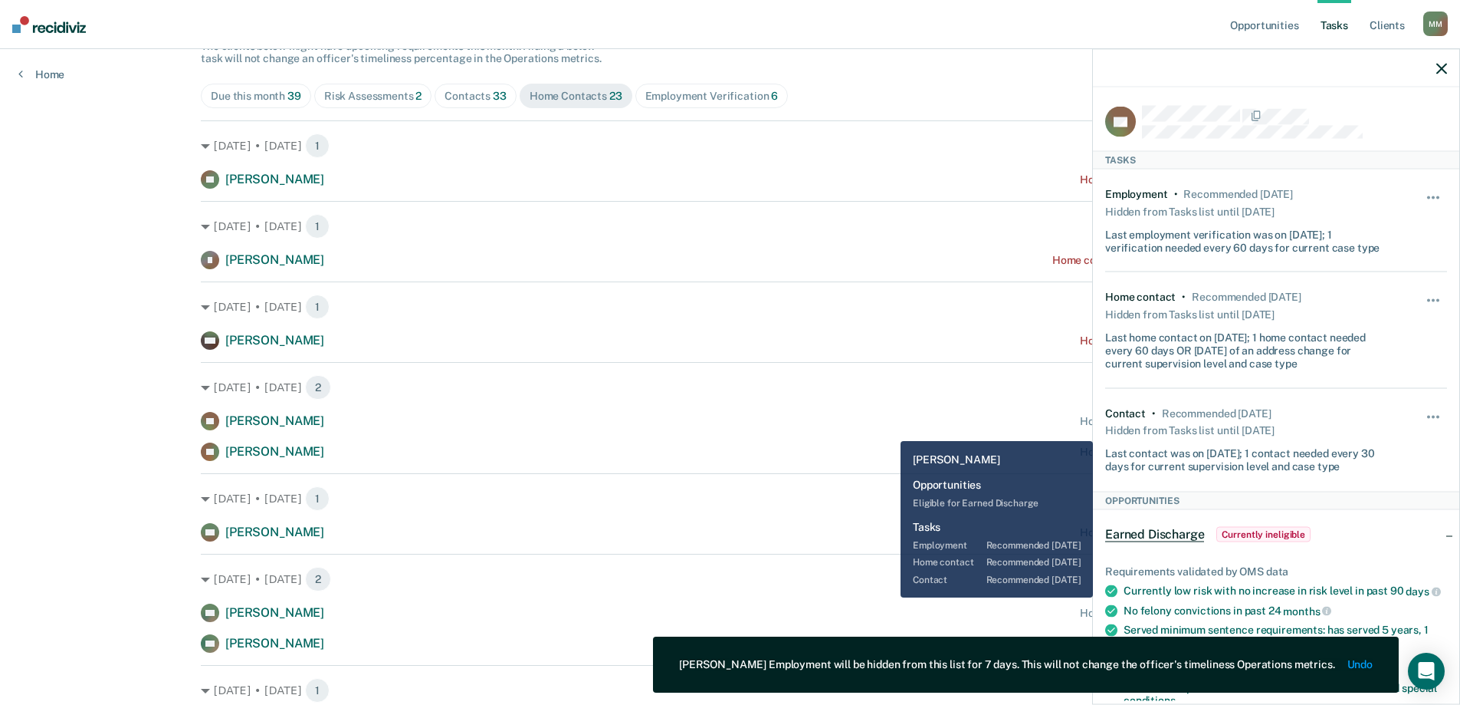
click at [872, 442] on div "[PERSON_NAME] Home contact recommended [DATE] [PERSON_NAME] Home contact recomm…" at bounding box center [730, 436] width 1059 height 49
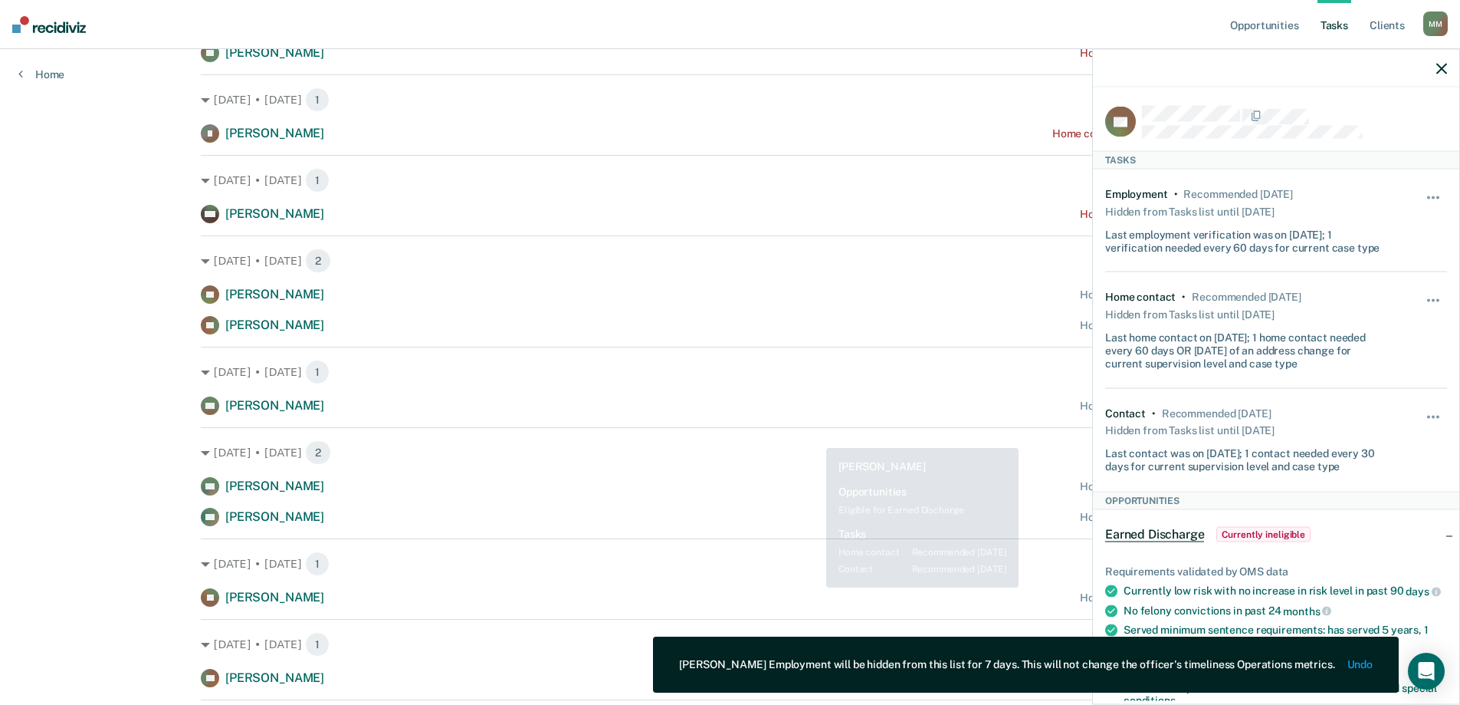
scroll to position [307, 0]
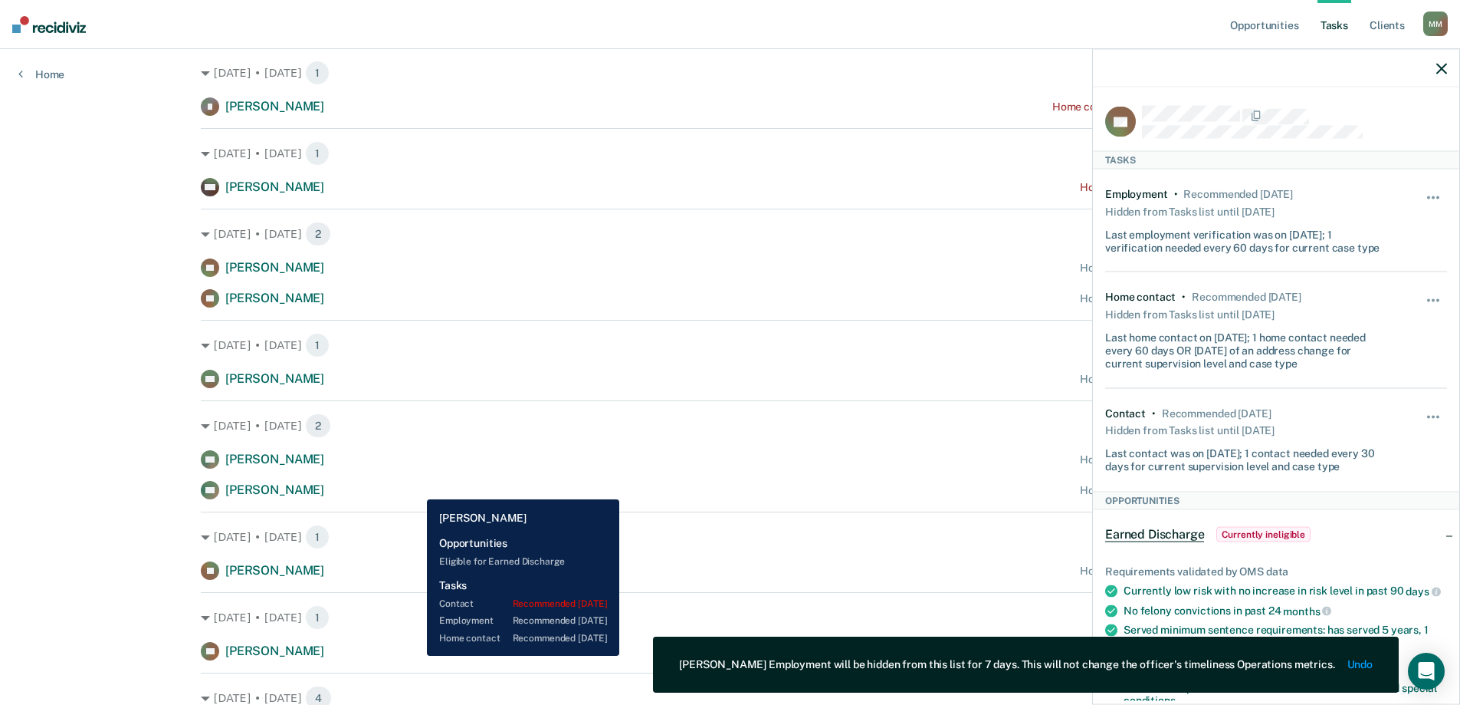
click at [416, 488] on div "DN [PERSON_NAME] Home contact recommended [DATE]" at bounding box center [730, 490] width 1059 height 18
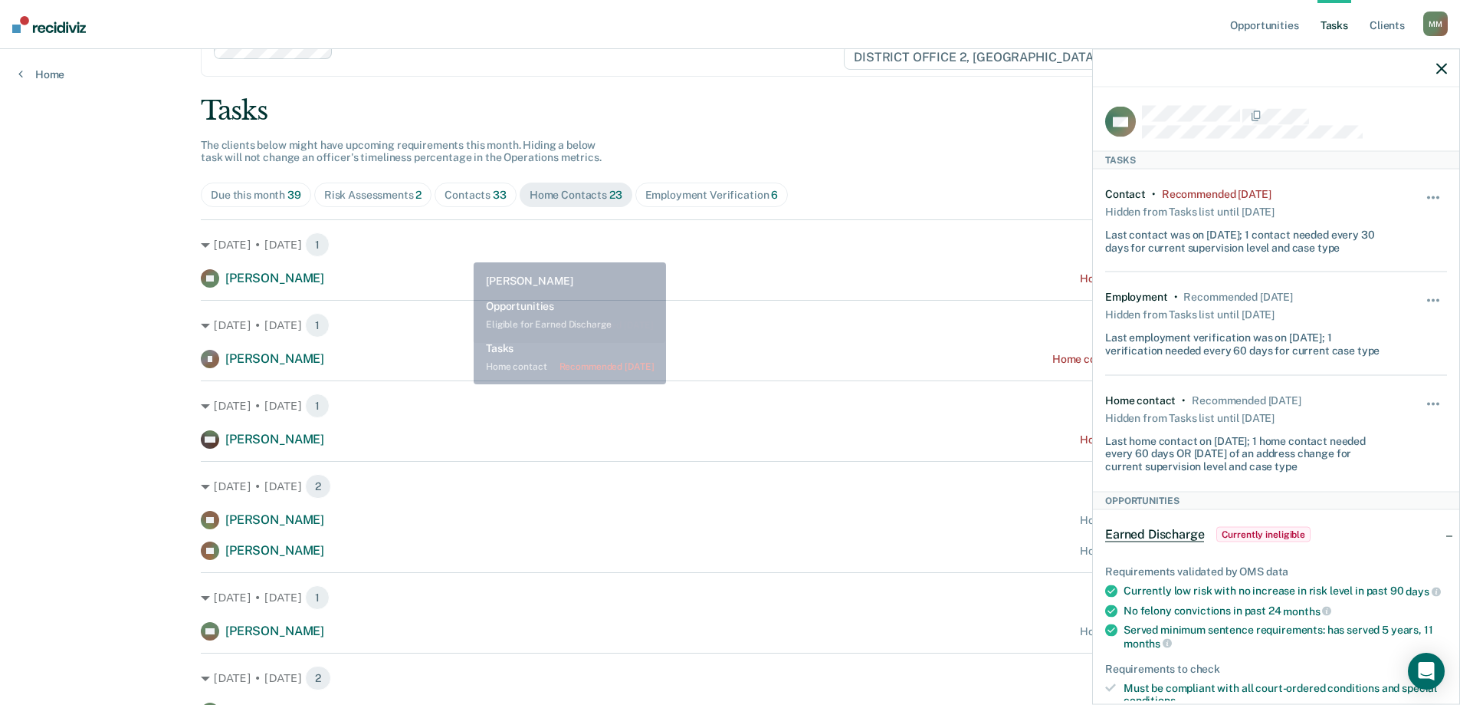
scroll to position [0, 0]
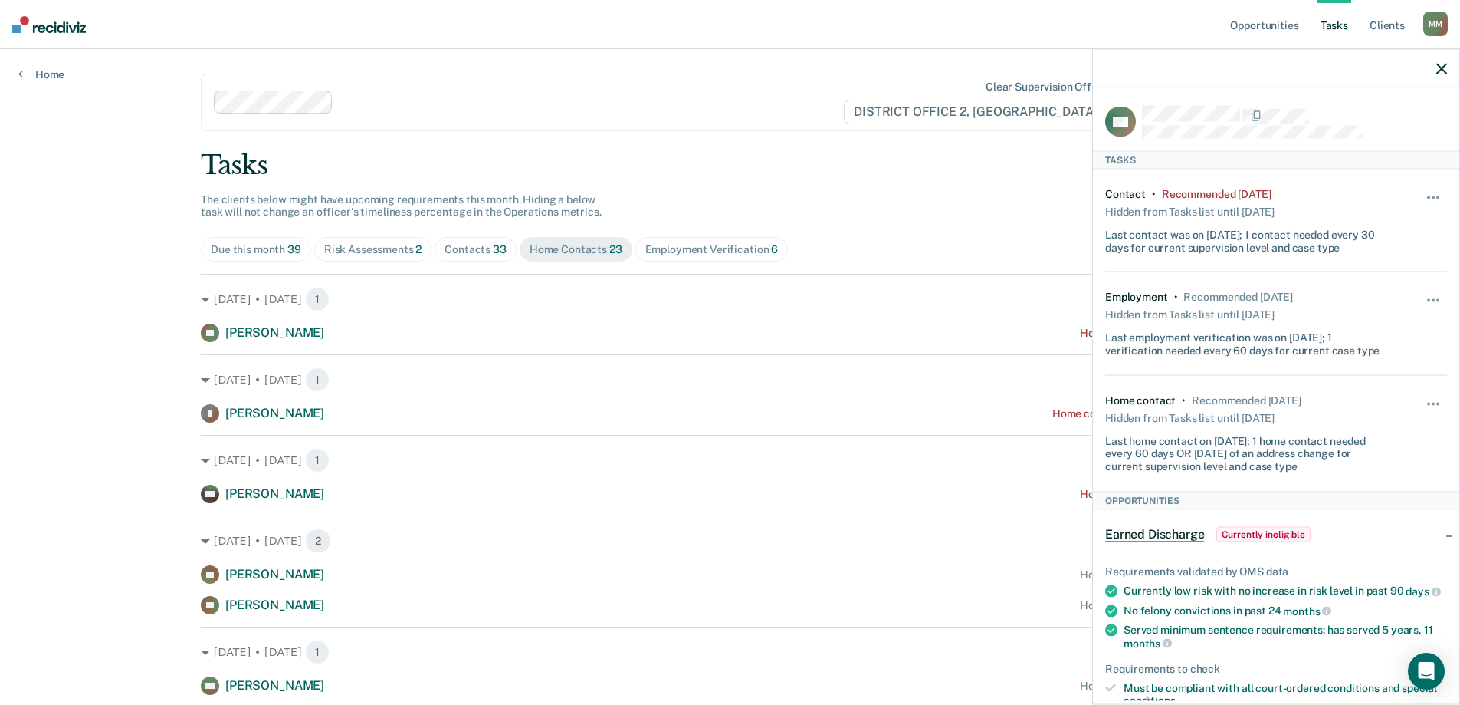
drag, startPoint x: 557, startPoint y: 249, endPoint x: 546, endPoint y: 249, distance: 10.7
click at [557, 249] on div "Home Contacts 23" at bounding box center [576, 249] width 93 height 13
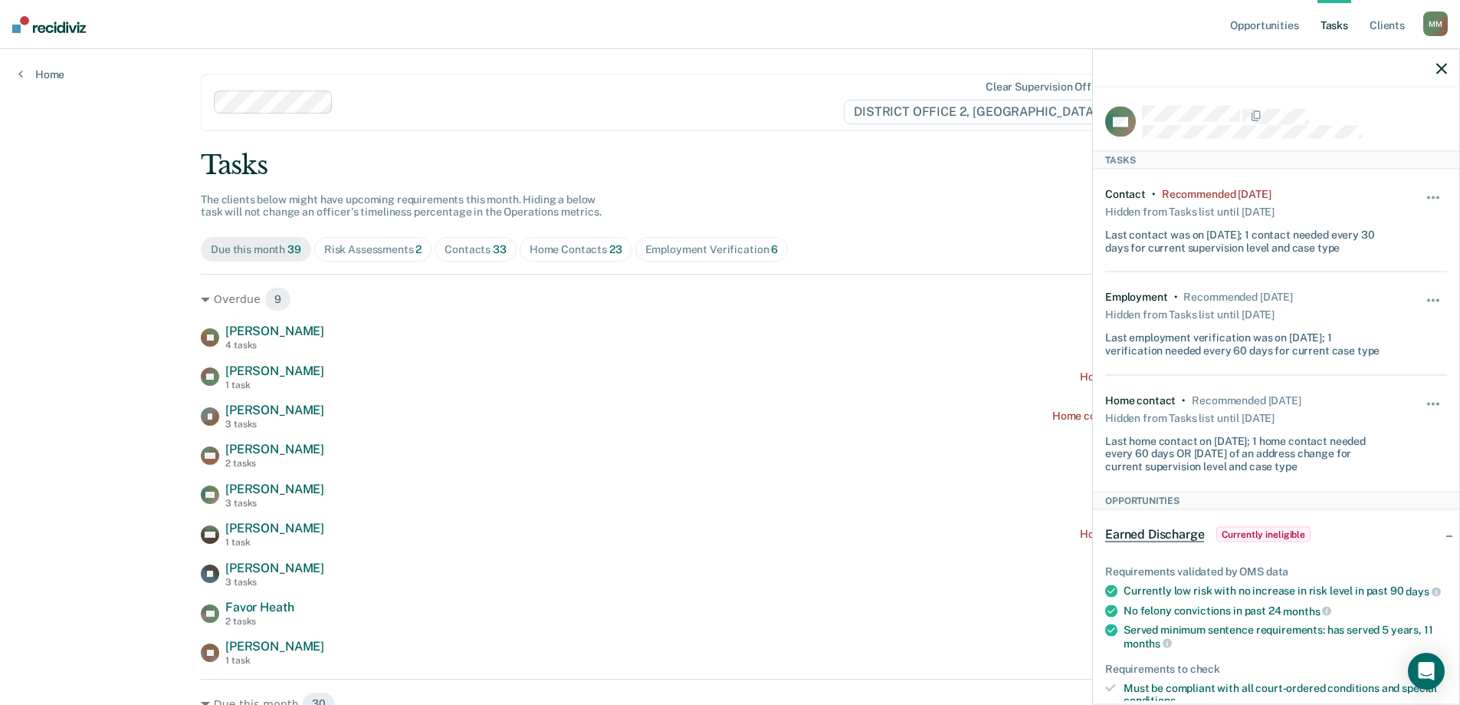
click at [479, 249] on div "Contacts 33" at bounding box center [476, 249] width 62 height 13
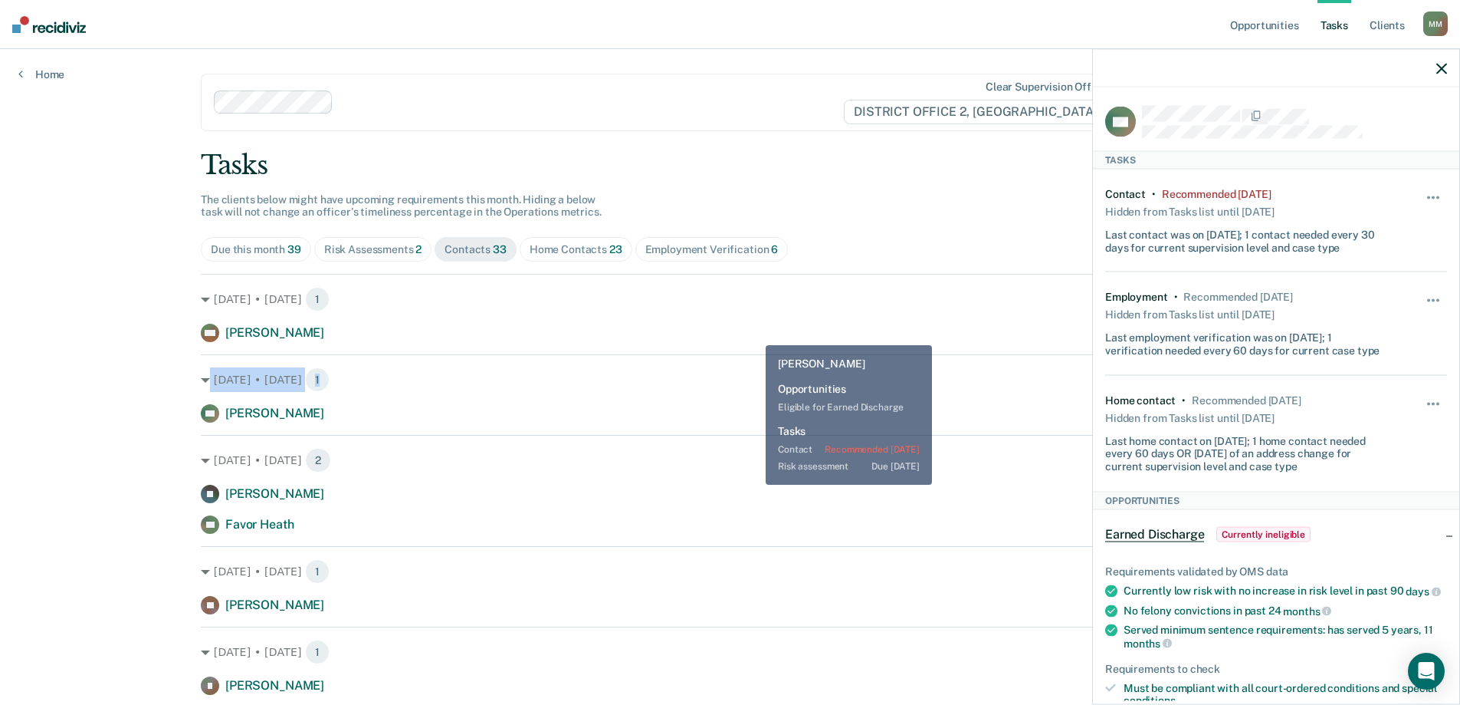
click at [745, 356] on div "[DATE] • [DATE] 1 DN [PERSON_NAME] Contact recommended [DATE]" at bounding box center [730, 388] width 1059 height 68
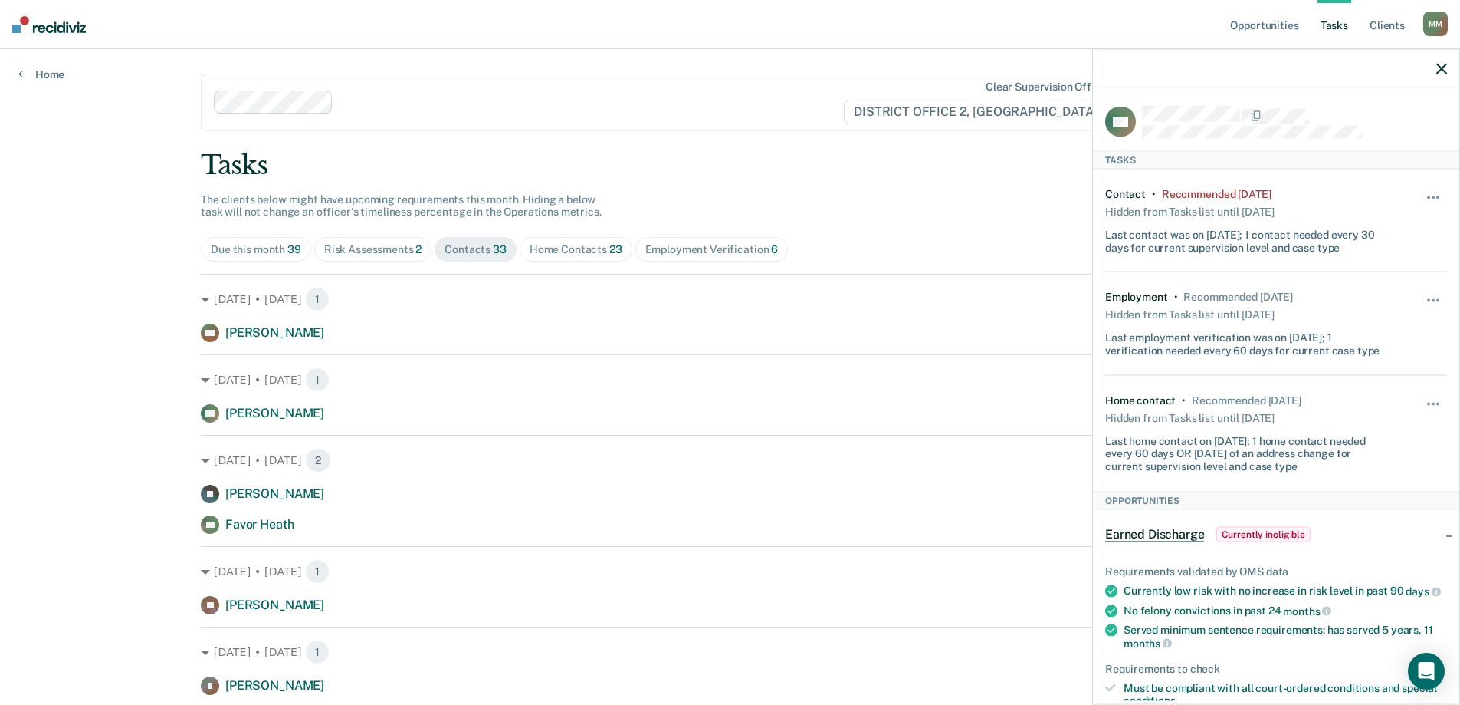
click at [1431, 67] on div at bounding box center [1276, 68] width 366 height 38
click at [1444, 67] on icon "button" at bounding box center [1442, 68] width 11 height 11
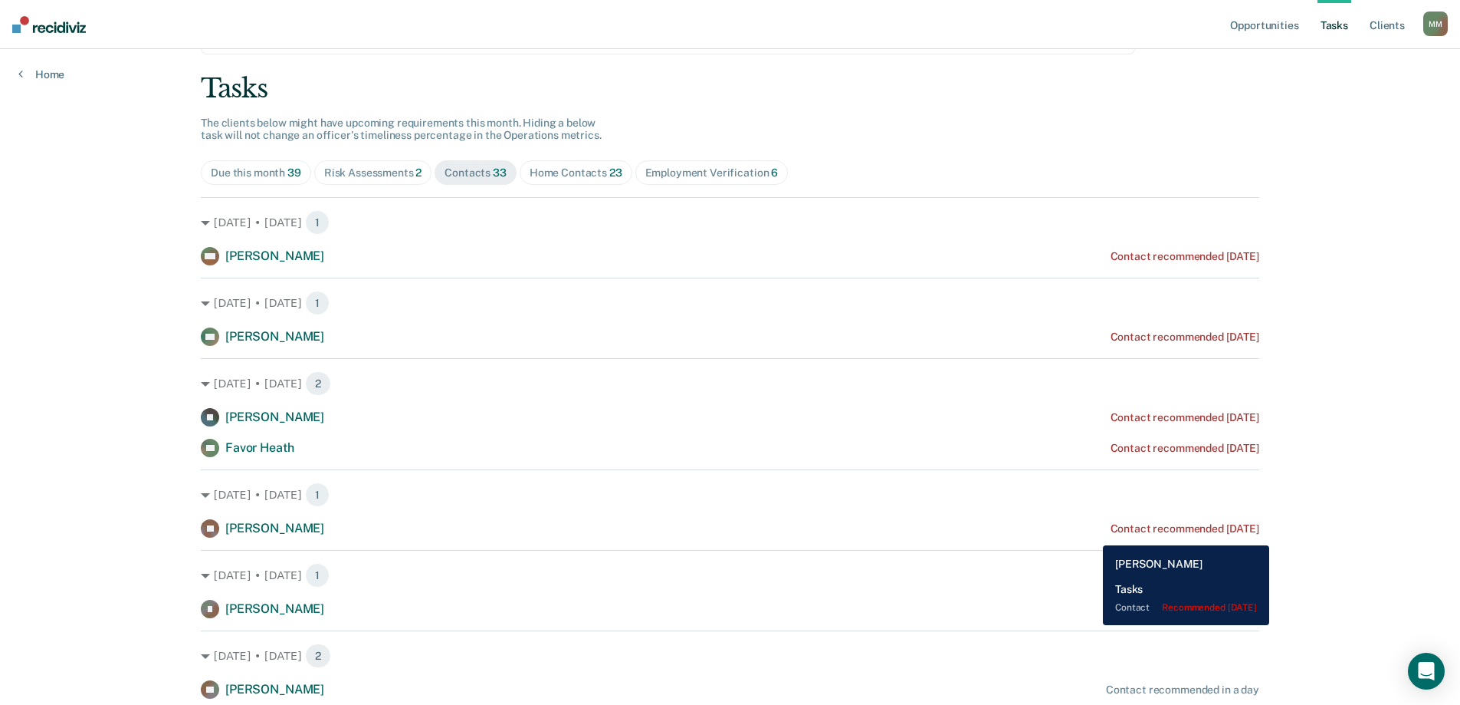
scroll to position [153, 0]
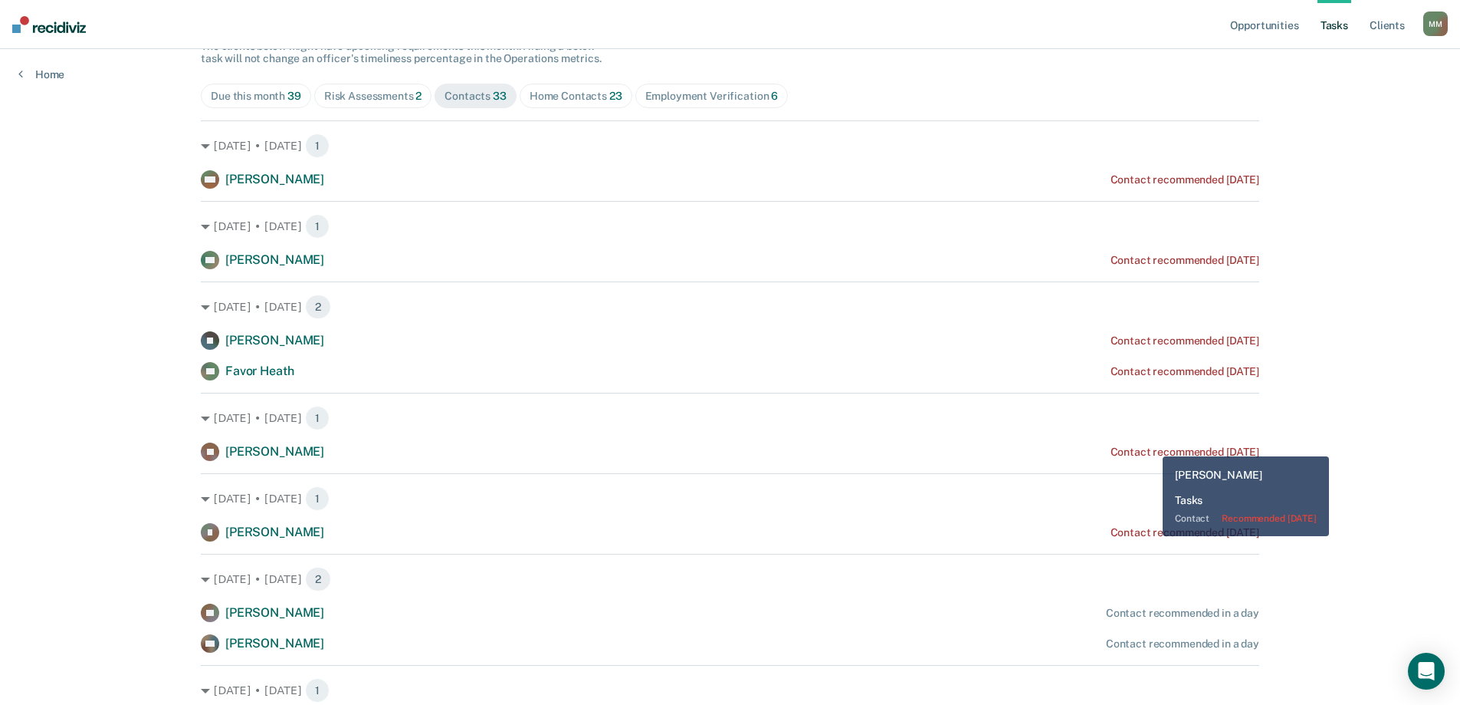
click at [1149, 446] on div "Contact recommended [DATE]" at bounding box center [1185, 451] width 149 height 13
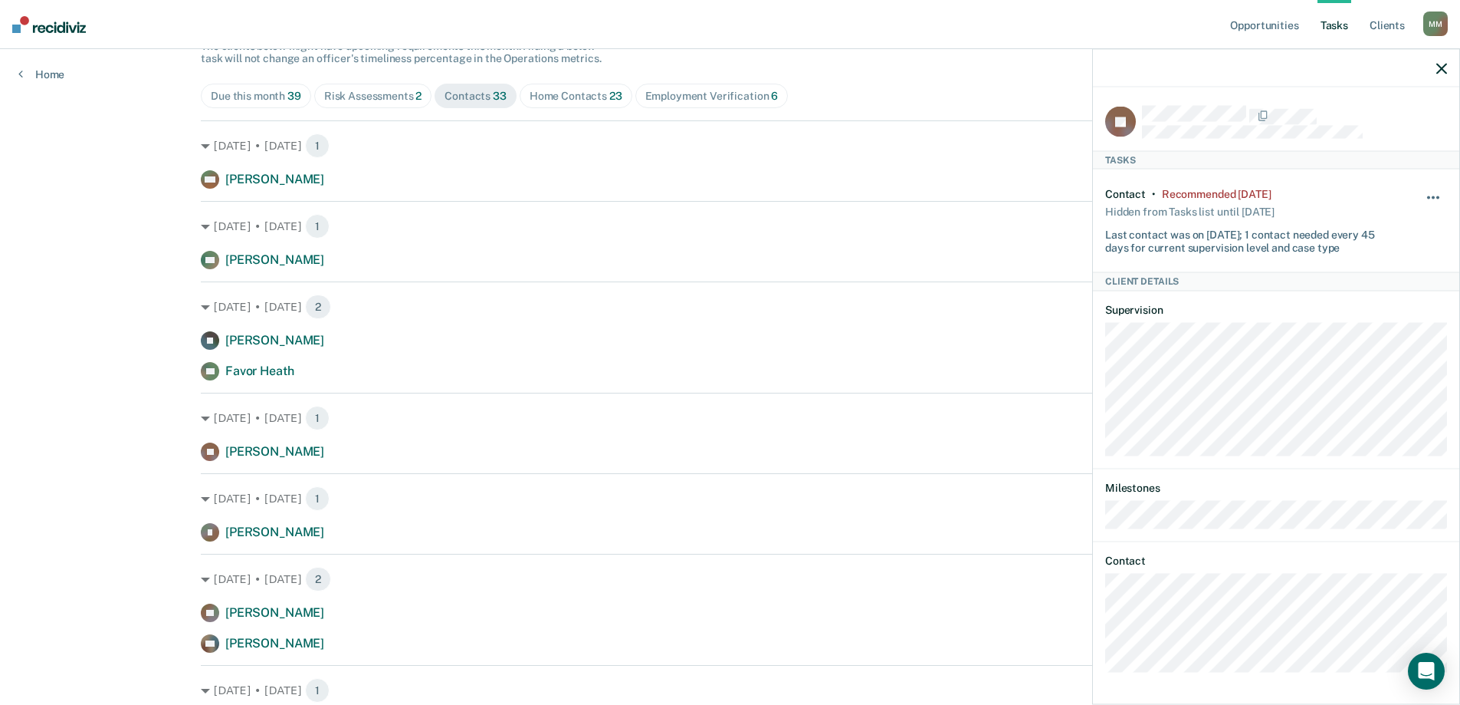
click at [1427, 192] on button "button" at bounding box center [1434, 204] width 26 height 25
click at [1372, 264] on button "7 days" at bounding box center [1392, 270] width 110 height 25
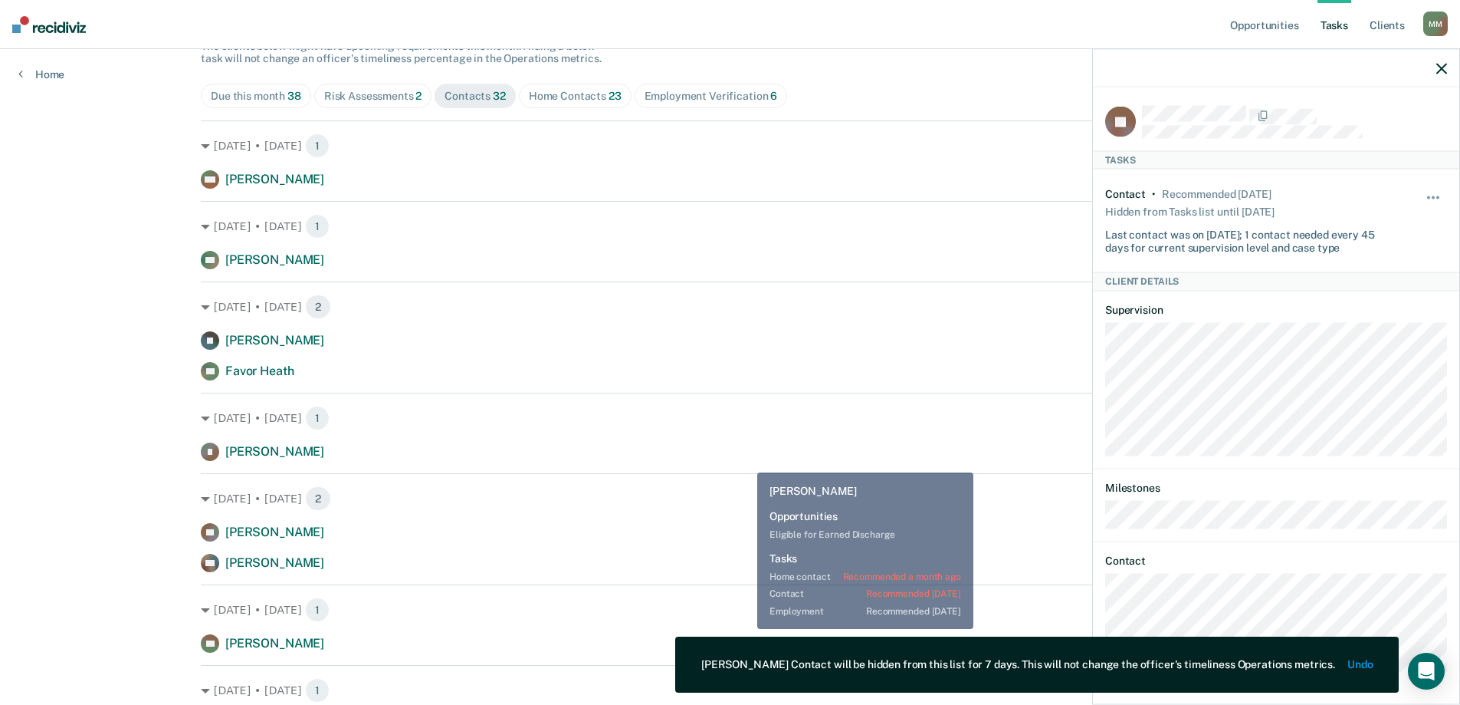
click at [724, 474] on hr at bounding box center [730, 473] width 1059 height 1
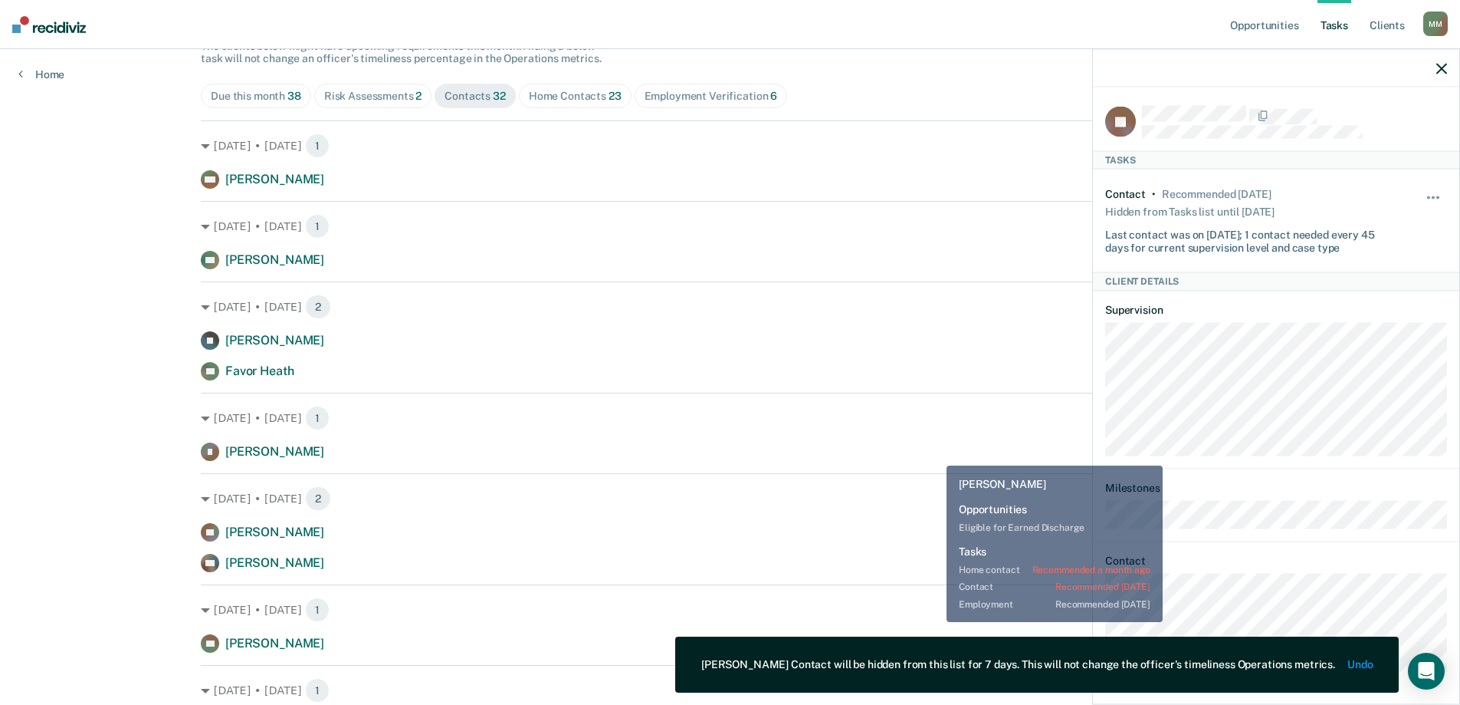
click at [935, 454] on div "[PERSON_NAME] [PERSON_NAME] Contact recommended [DATE]" at bounding box center [730, 451] width 1059 height 18
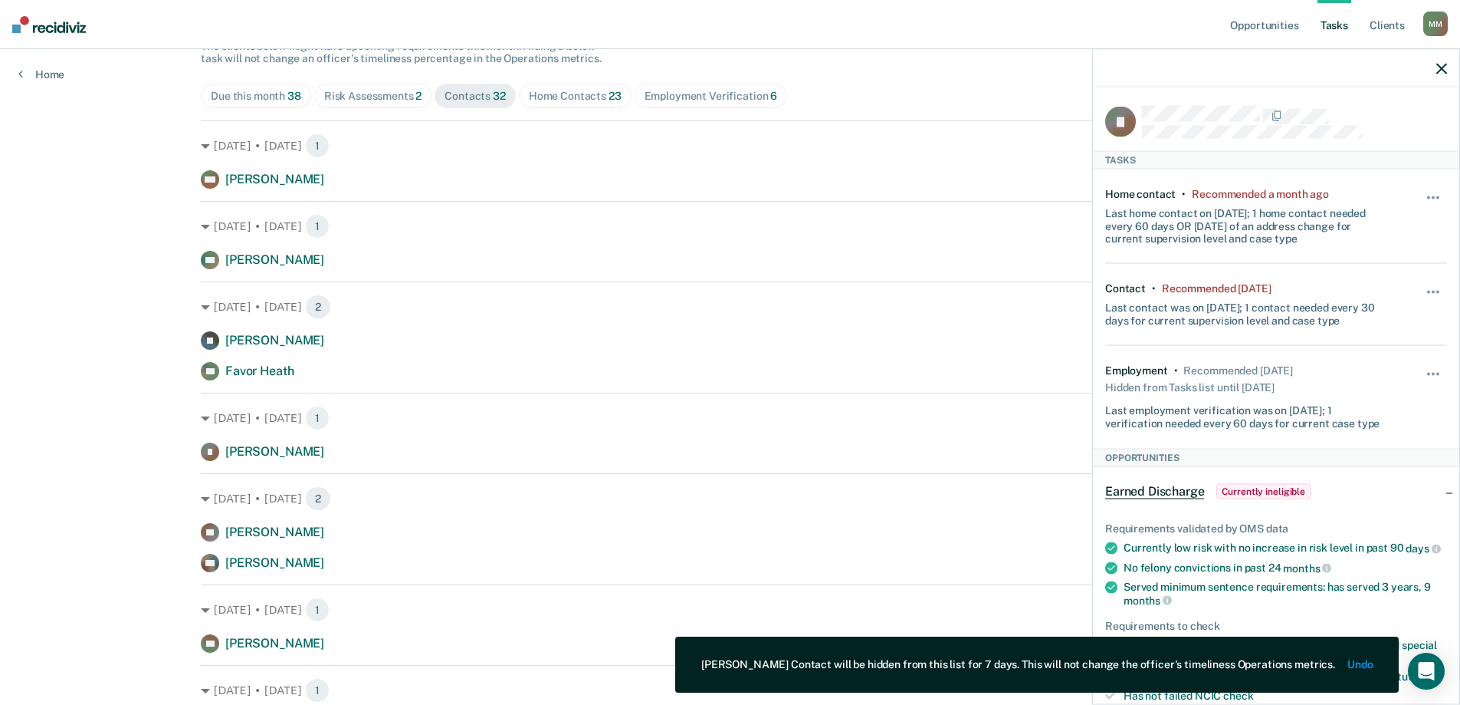
click at [1444, 68] on icon "button" at bounding box center [1442, 68] width 11 height 11
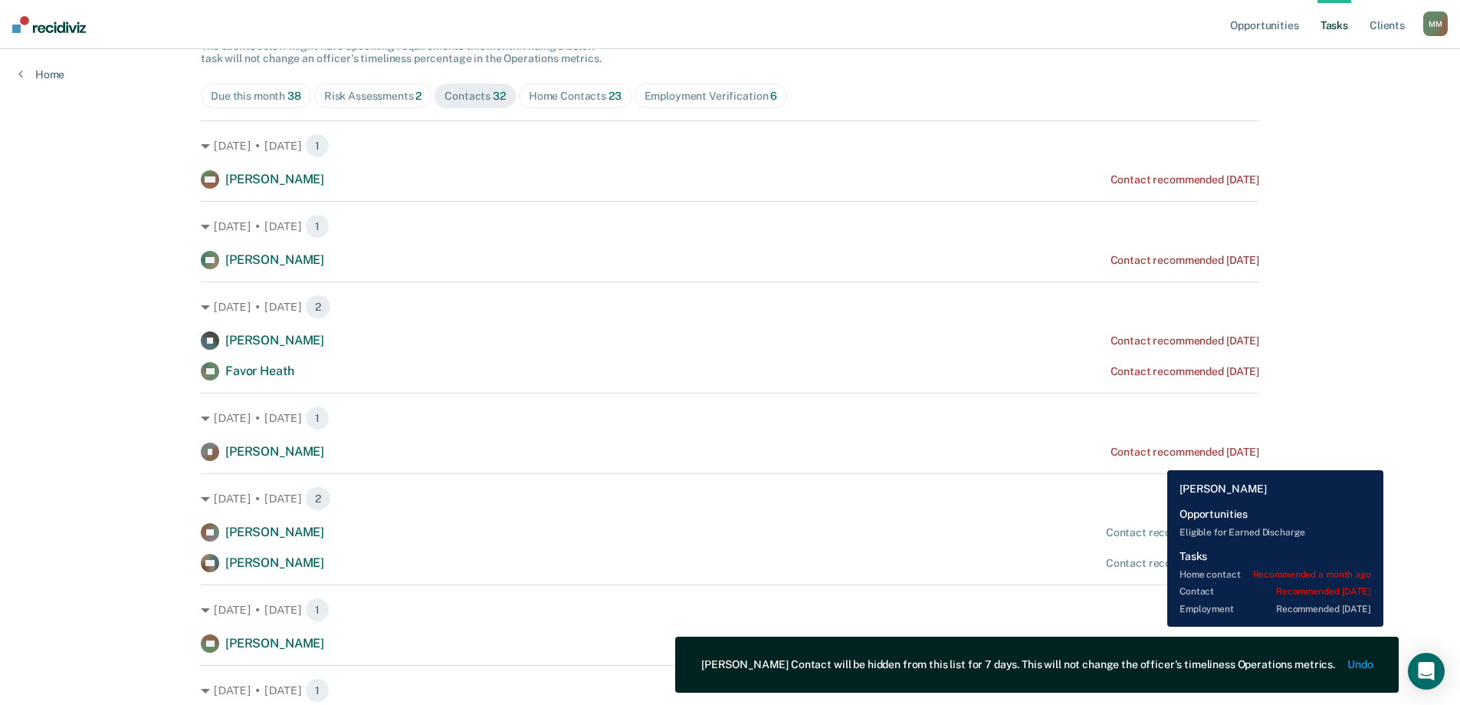
click at [1156, 458] on div "[PERSON_NAME] [PERSON_NAME] Contact recommended [DATE]" at bounding box center [730, 451] width 1059 height 18
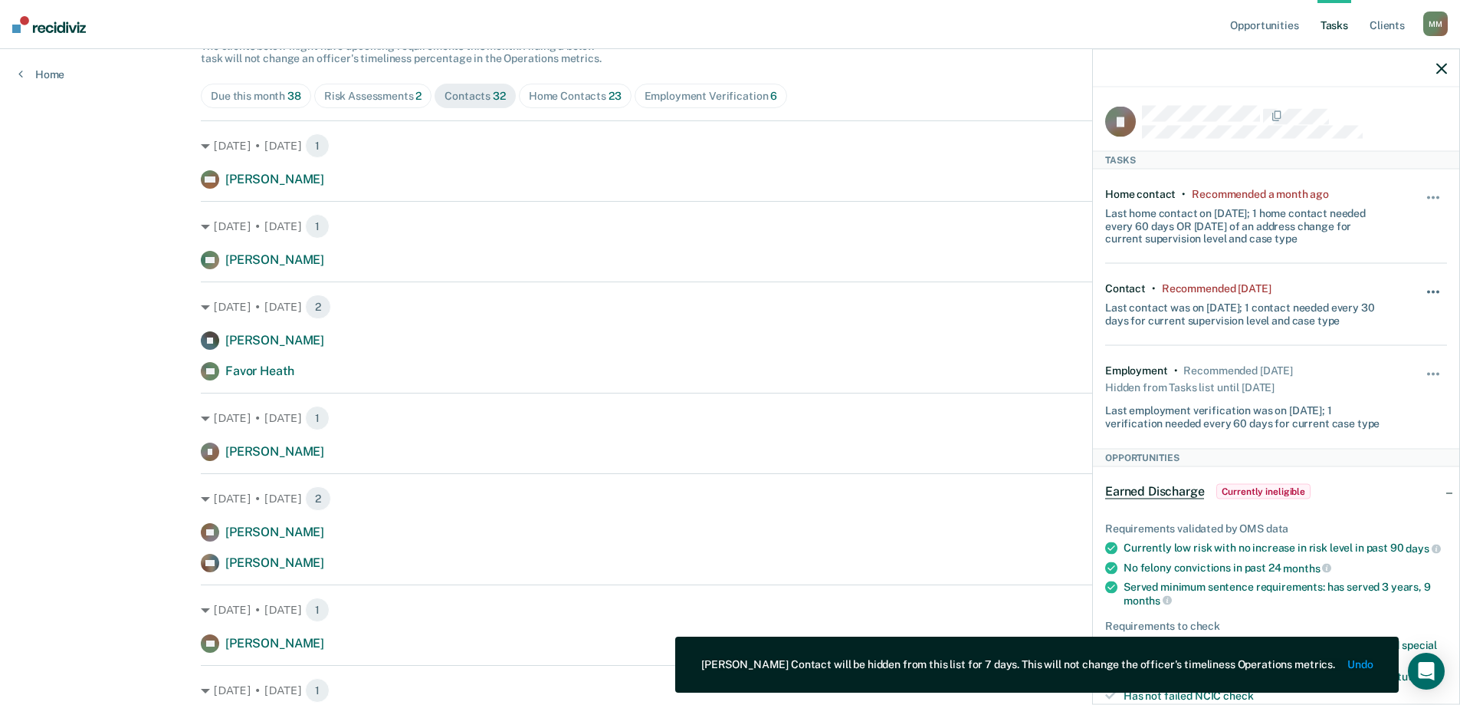
click at [1421, 288] on button "button" at bounding box center [1434, 299] width 26 height 25
click at [1375, 366] on button "7 days" at bounding box center [1392, 365] width 110 height 25
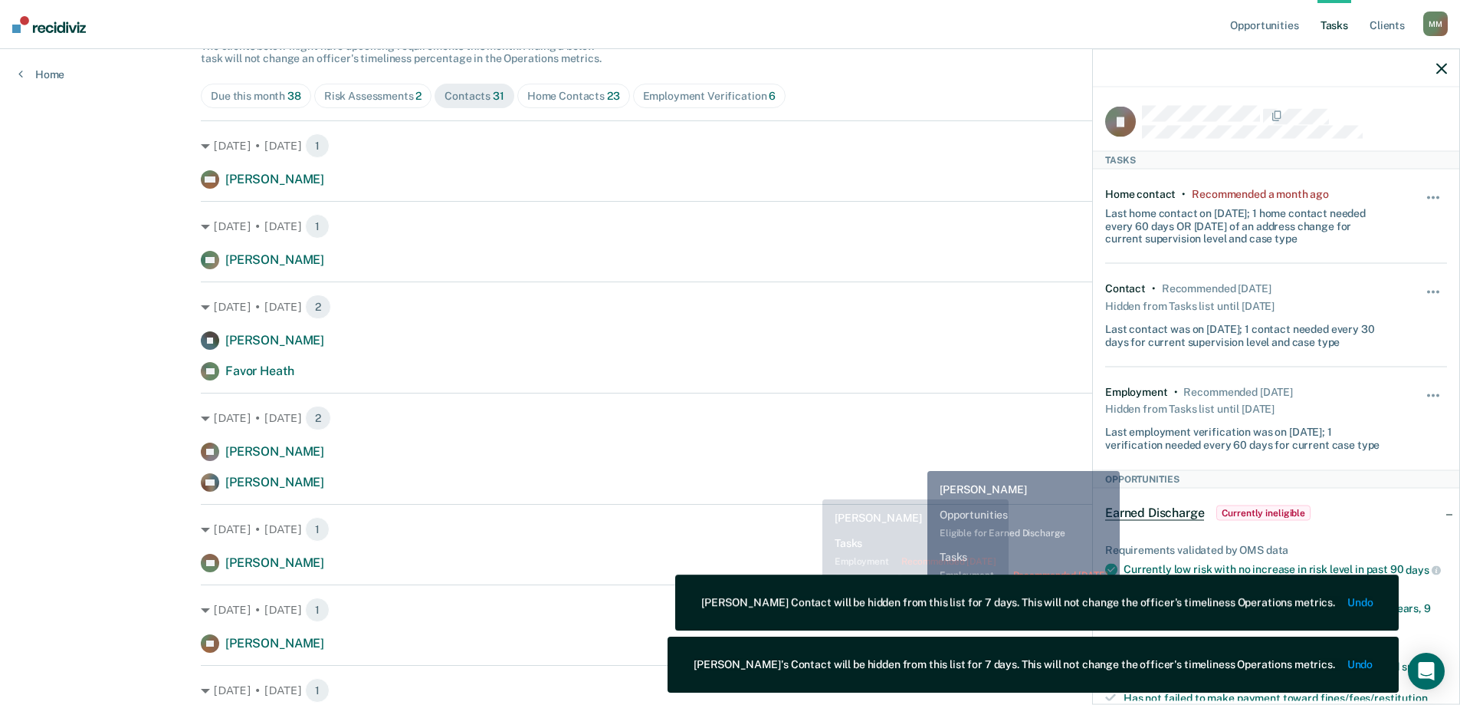
click at [690, 491] on div "CN [PERSON_NAME] Contact recommended in a day" at bounding box center [730, 482] width 1059 height 18
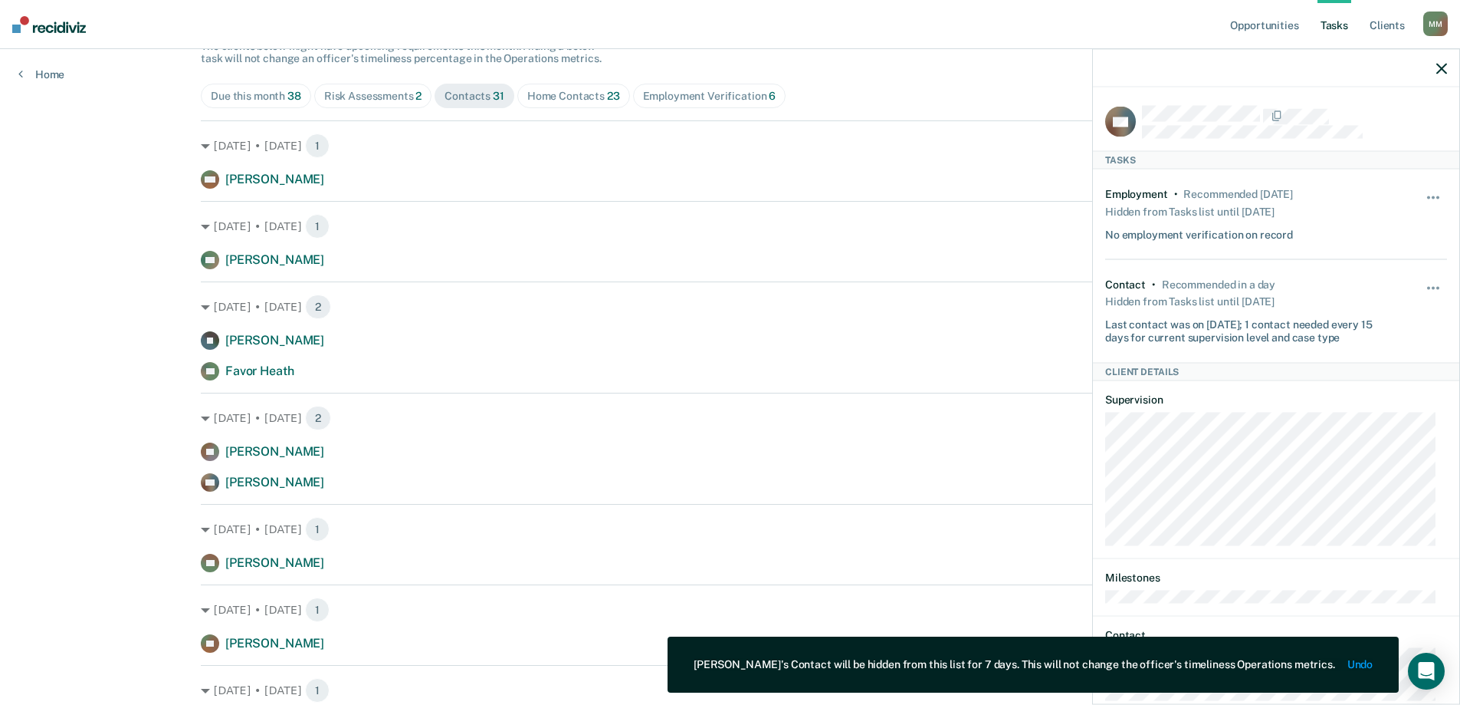
click at [1439, 71] on icon "button" at bounding box center [1442, 68] width 11 height 11
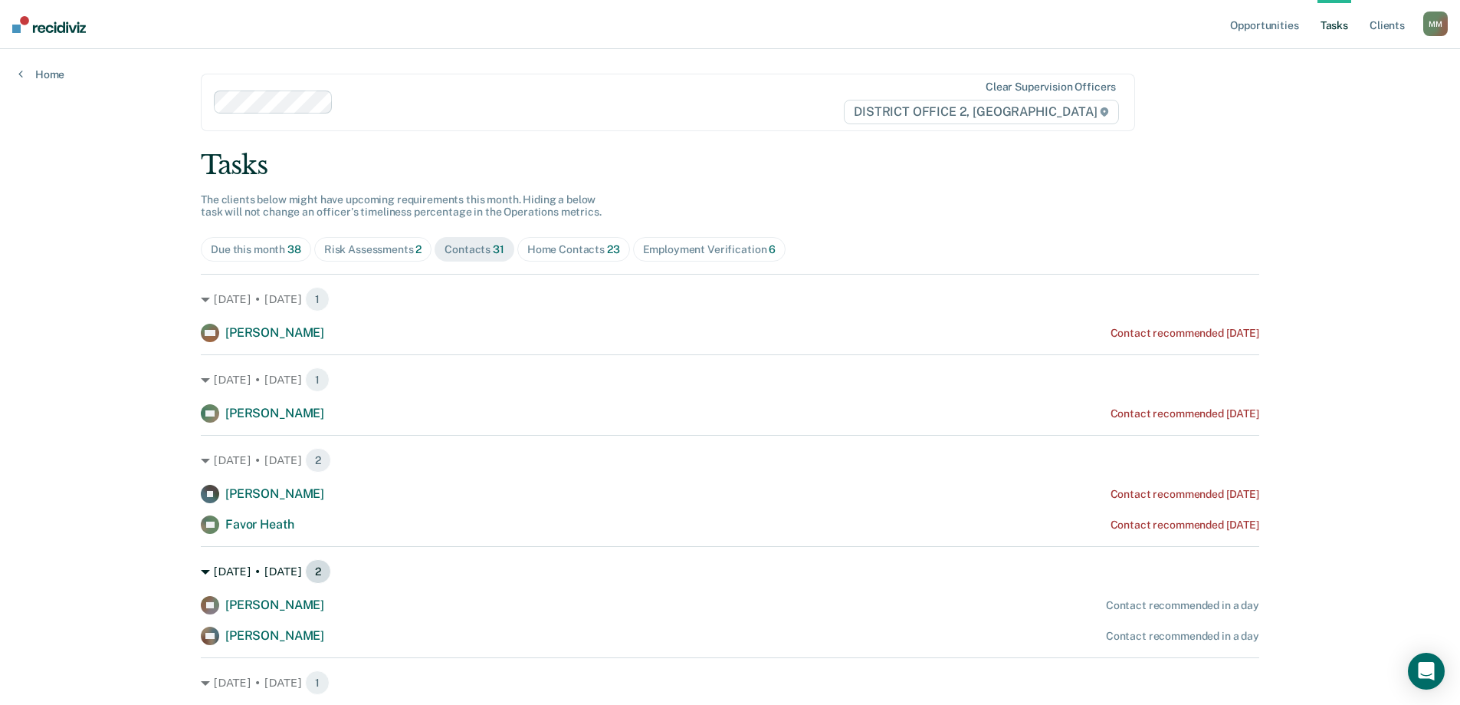
scroll to position [77, 0]
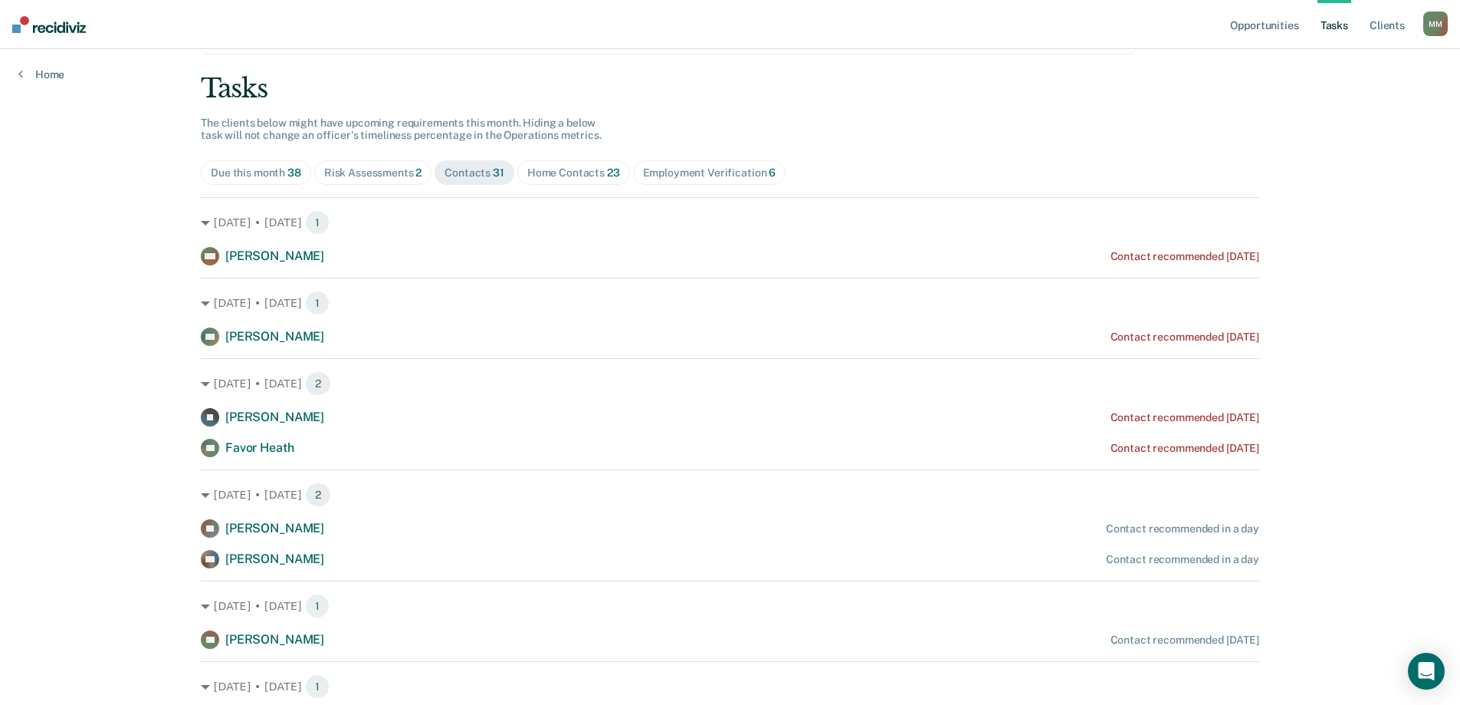
click at [388, 181] on span "Risk Assessments 2" at bounding box center [373, 172] width 118 height 25
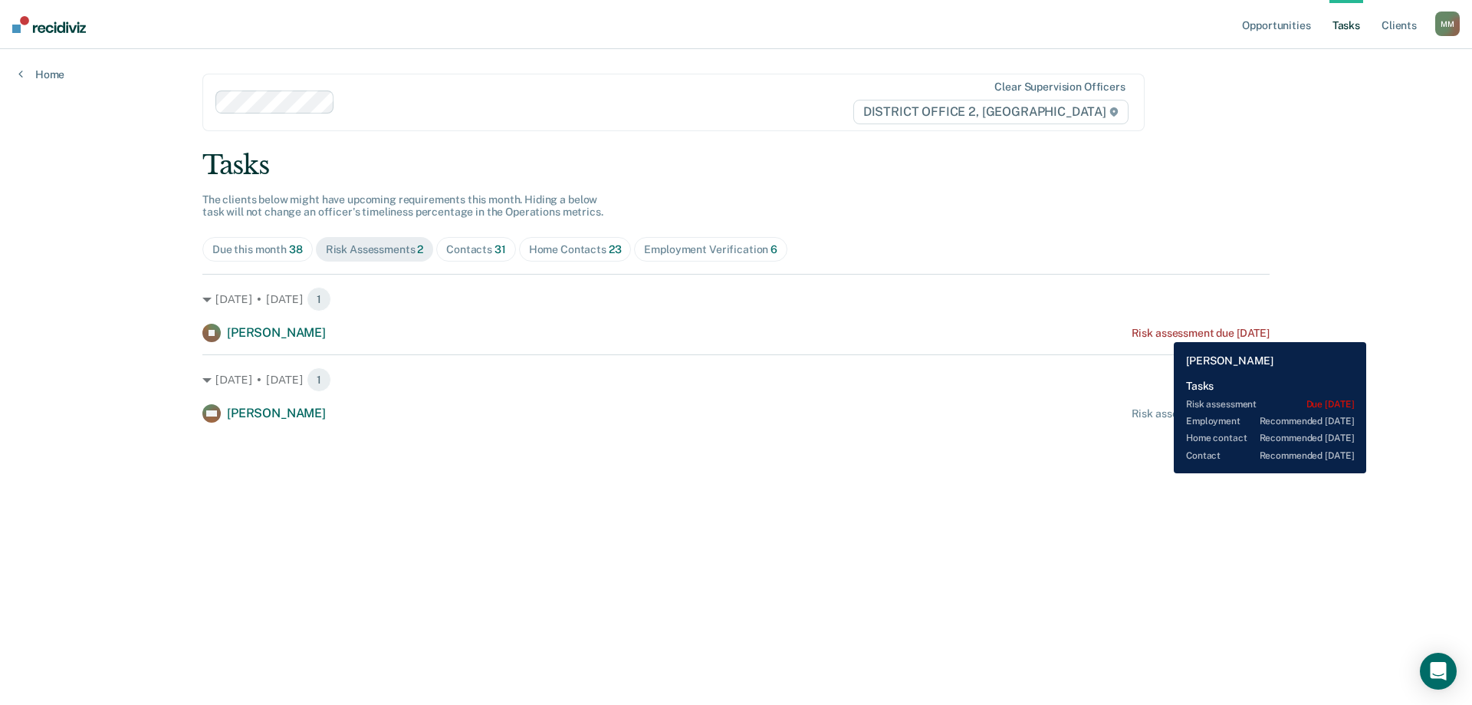
click at [1162, 330] on div "Risk assessment due [DATE]" at bounding box center [1201, 333] width 138 height 13
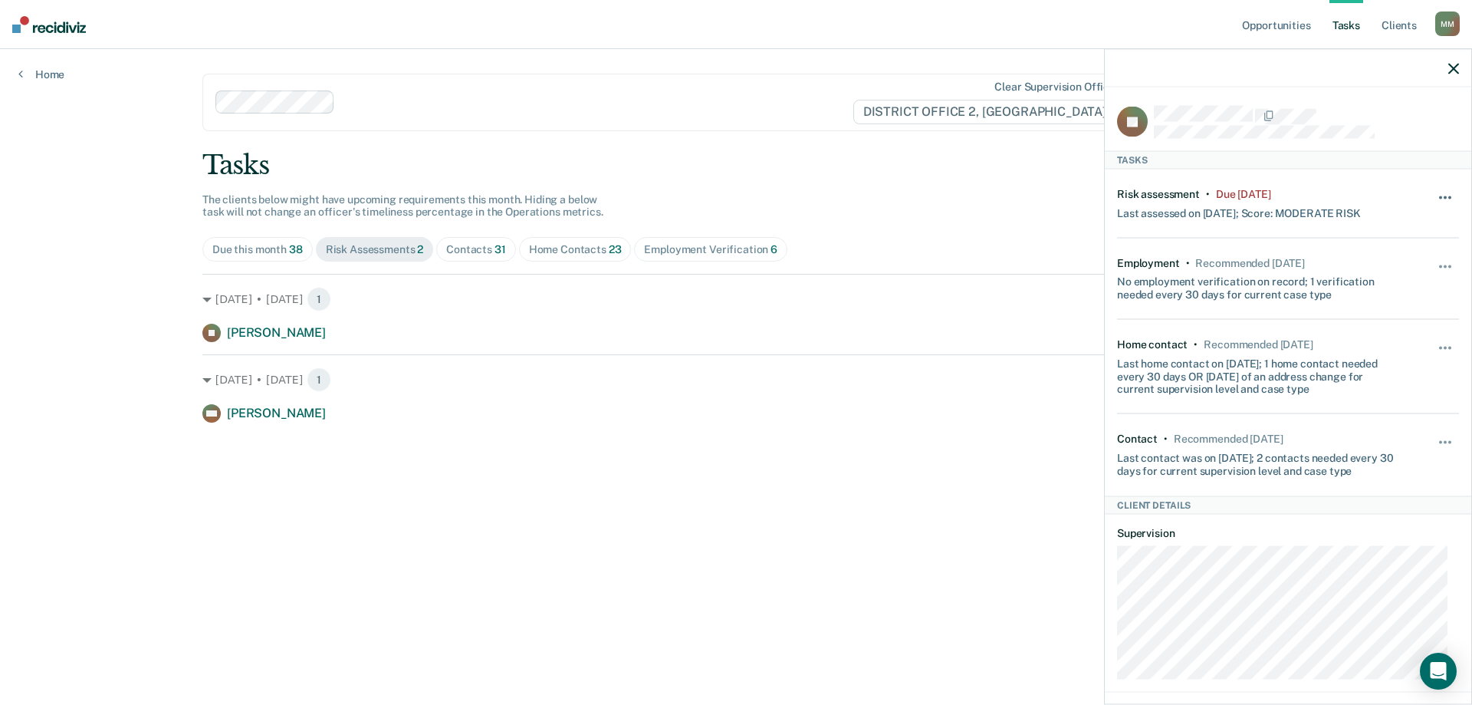
click at [1444, 195] on span "button" at bounding box center [1445, 196] width 3 height 3
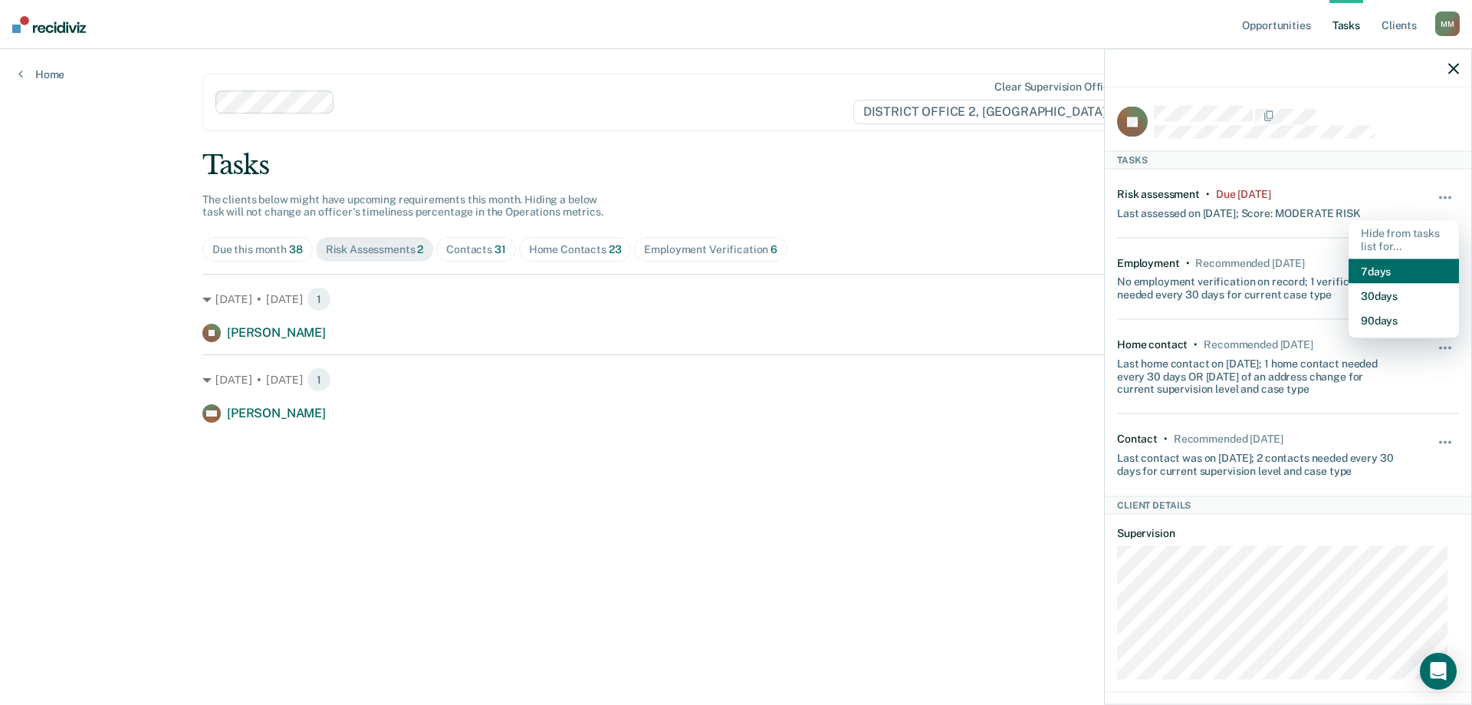
click at [1374, 262] on button "7 days" at bounding box center [1404, 270] width 110 height 25
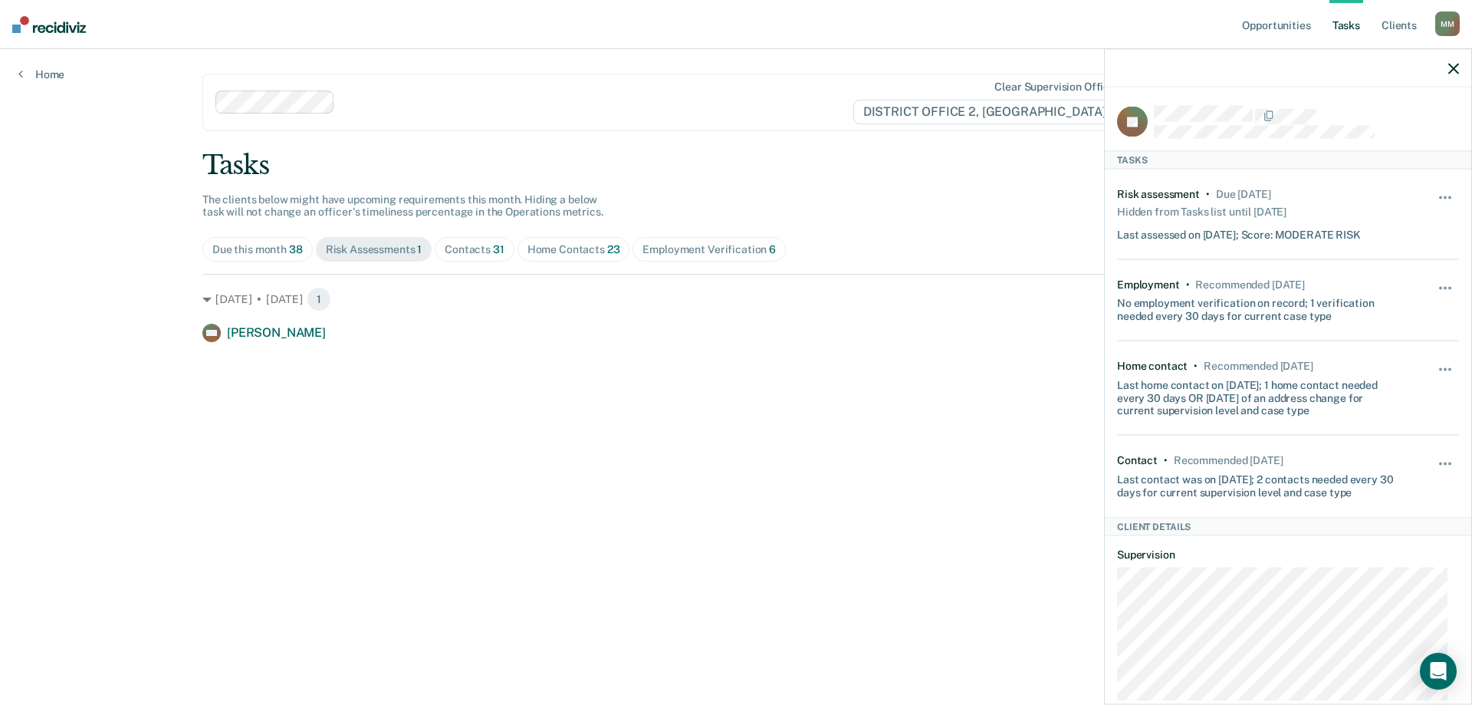
click at [288, 258] on span "Due this month 38" at bounding box center [257, 249] width 110 height 25
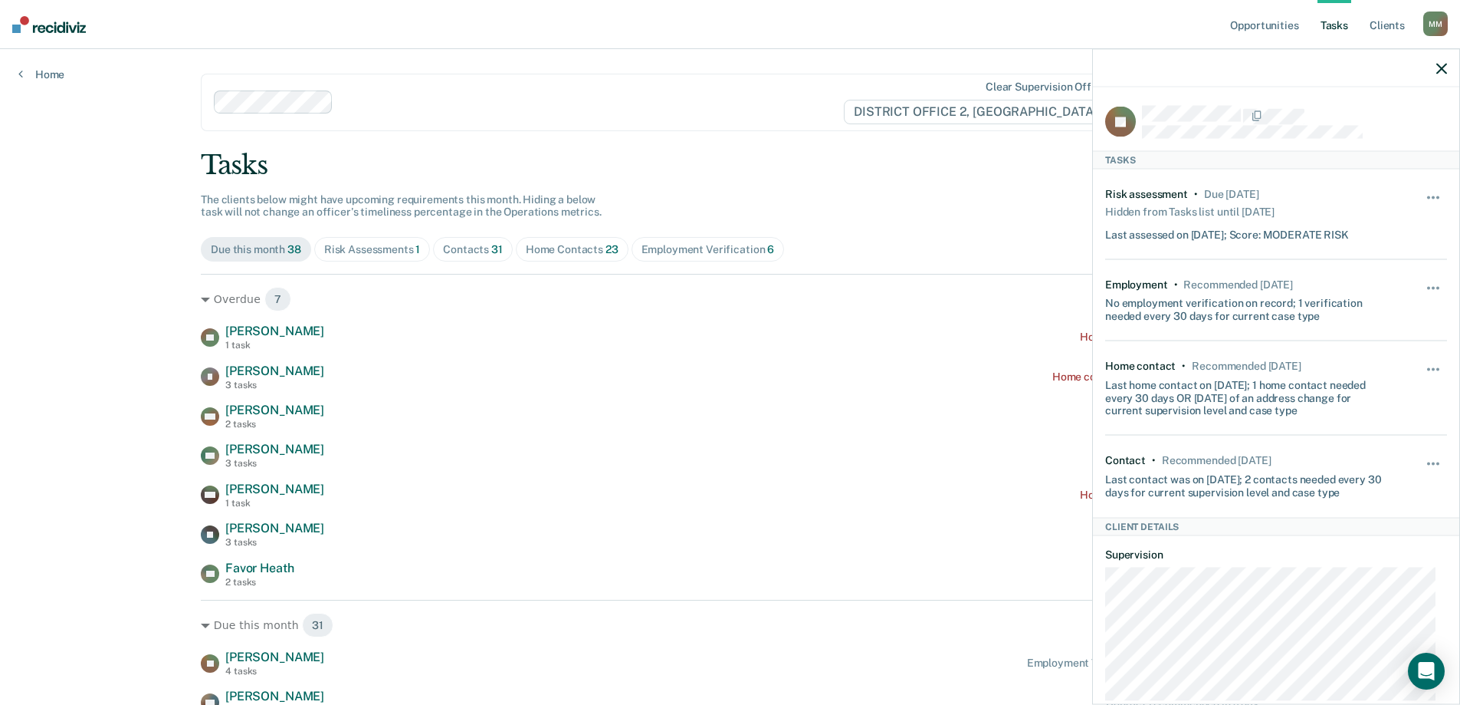
click at [1442, 74] on icon "button" at bounding box center [1442, 68] width 11 height 11
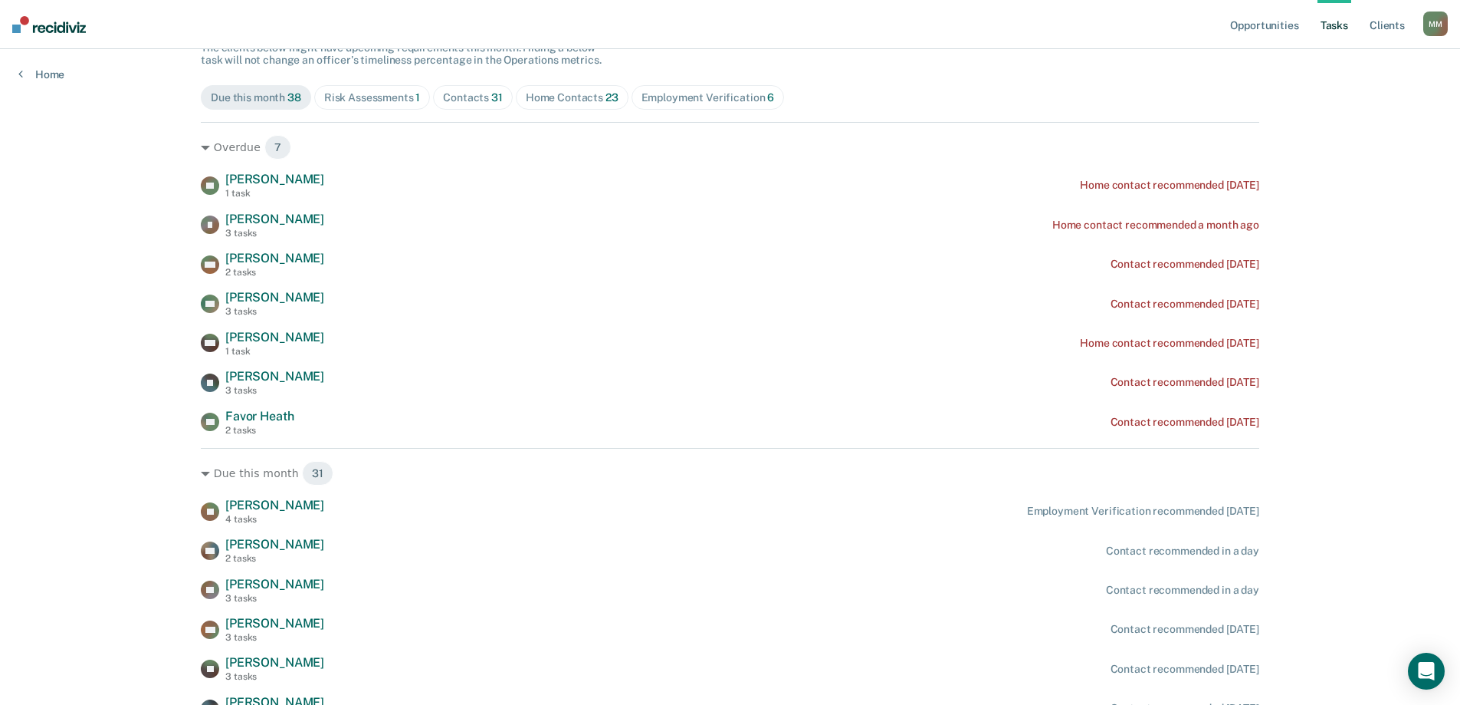
scroll to position [153, 0]
